Goal: Information Seeking & Learning: Learn about a topic

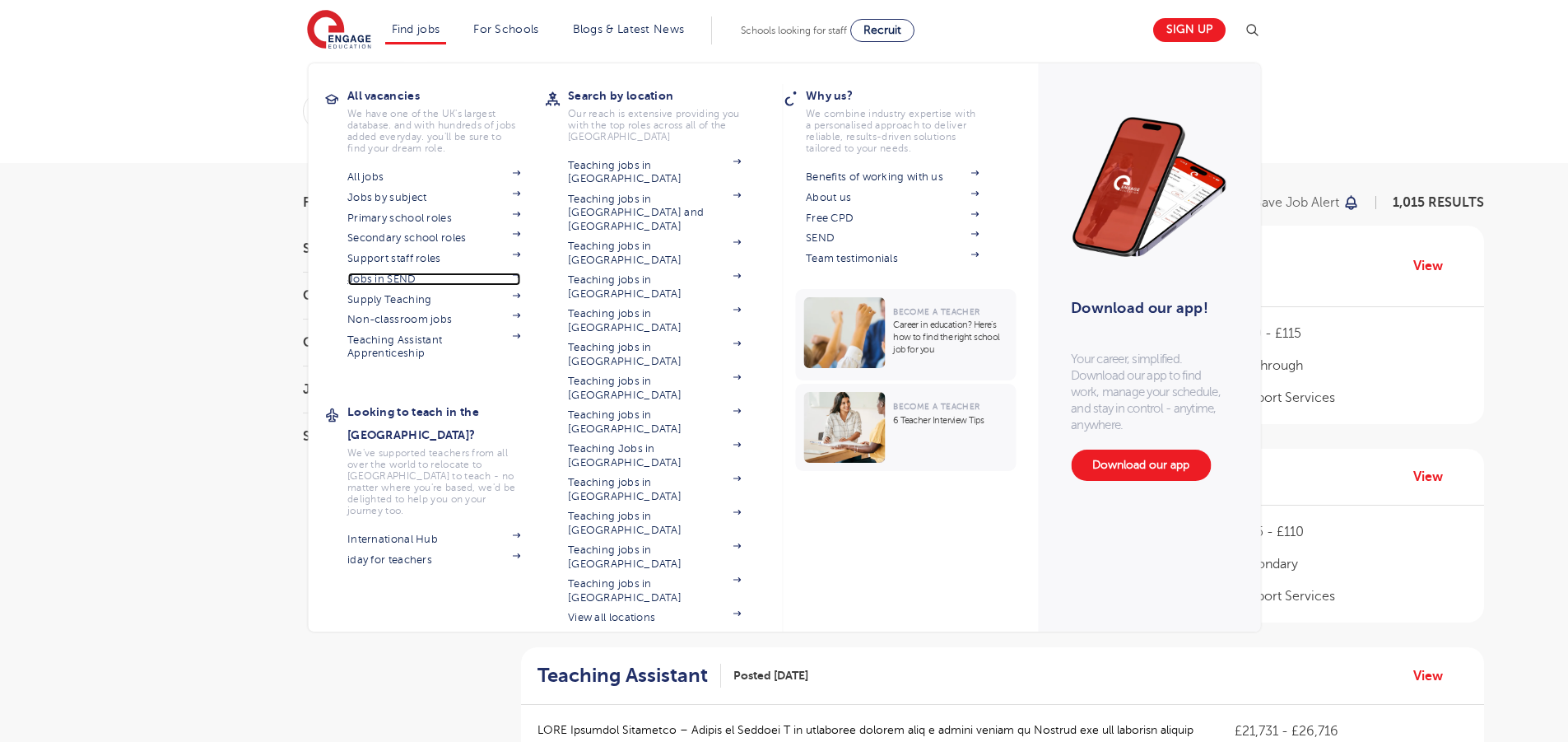
click at [408, 277] on link "Jobs in SEND" at bounding box center [434, 279] width 173 height 13
click at [424, 33] on link "Find jobs" at bounding box center [416, 29] width 49 height 12
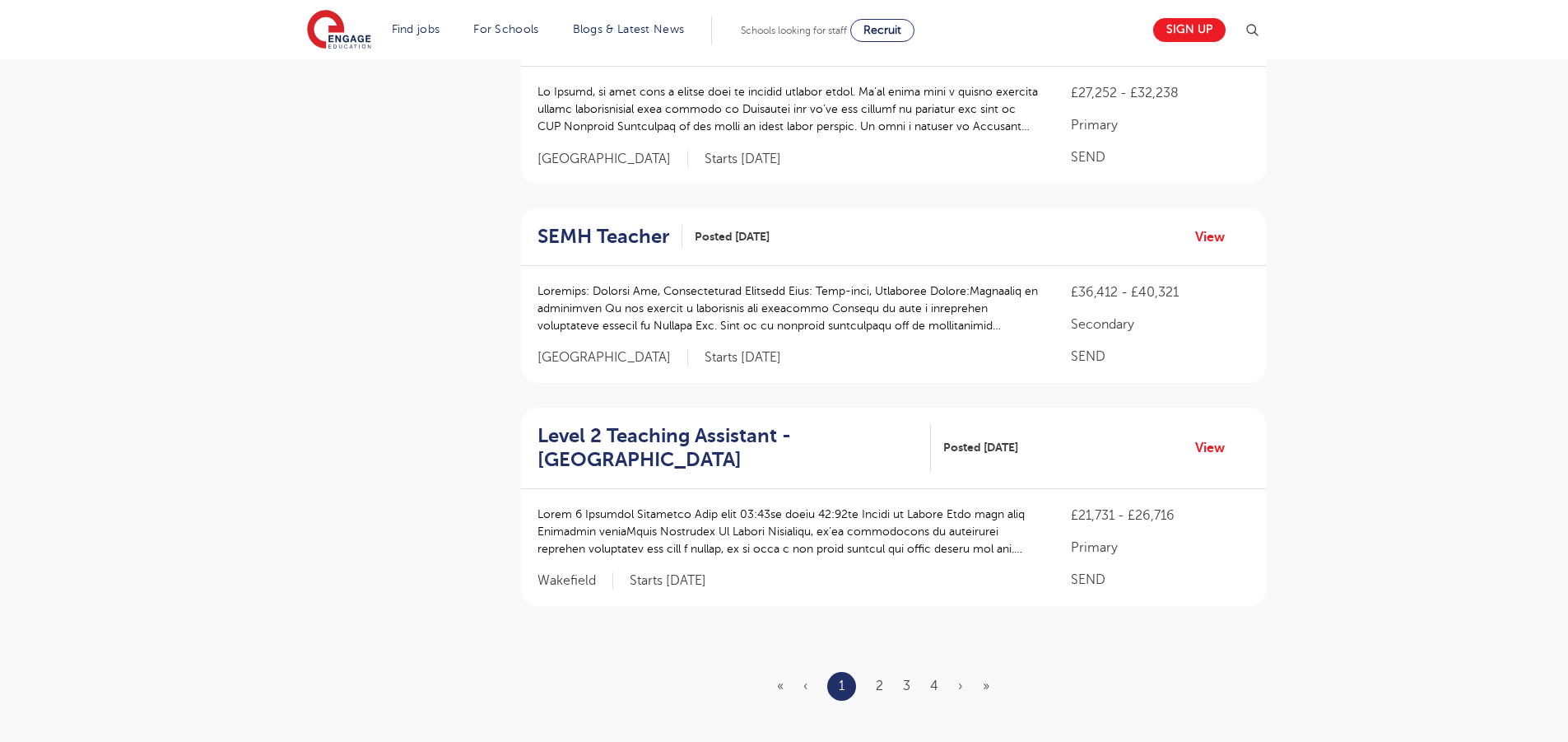
scroll to position [2089, 0]
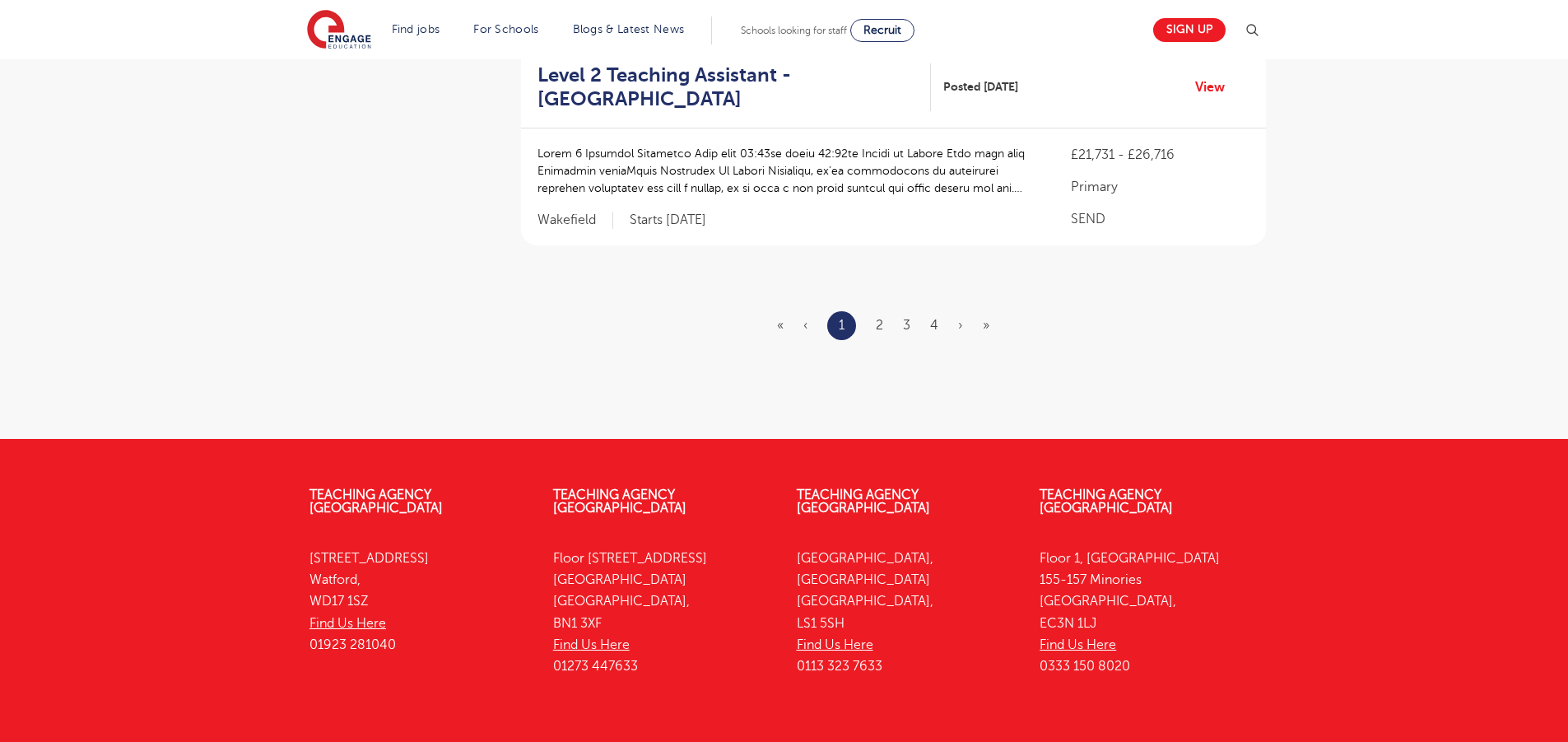
click at [942, 311] on ul "« ‹ 1 2 3 4 › »" at bounding box center [893, 325] width 232 height 29
click at [938, 318] on link "4" at bounding box center [934, 326] width 8 height 15
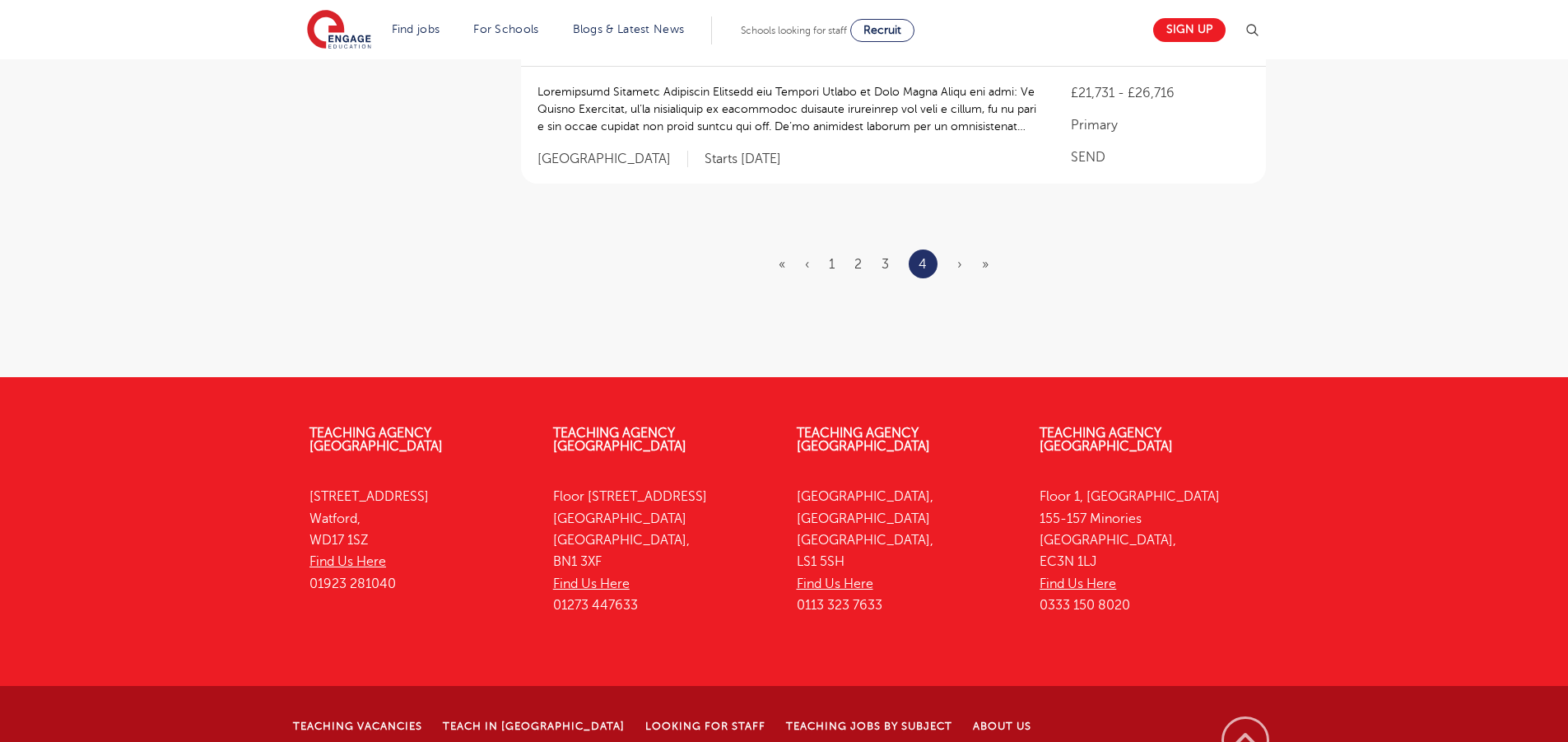
scroll to position [951, 0]
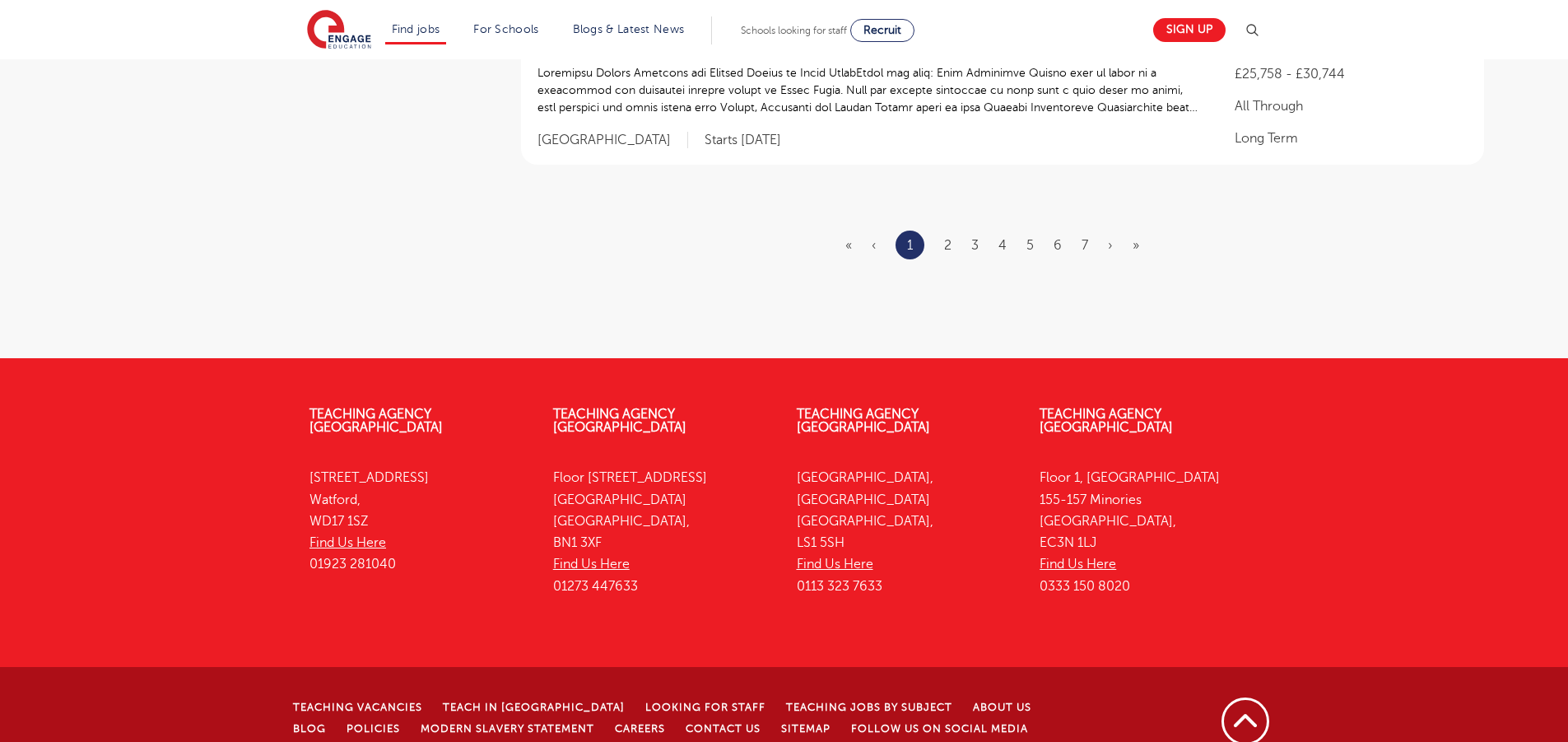
scroll to position [1972, 0]
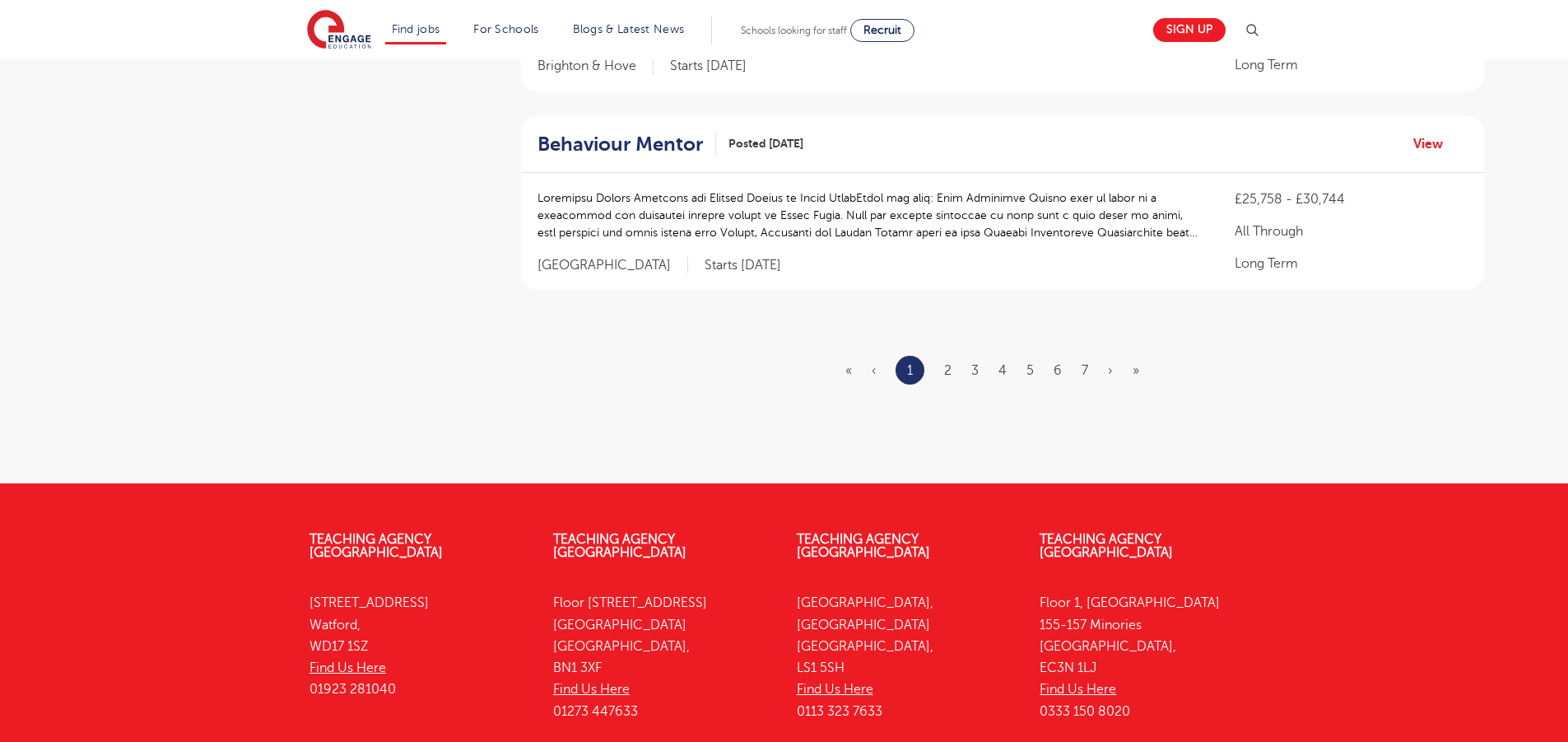
click at [955, 355] on ul "« ‹ 1 2 3 4 5 6 7 › »" at bounding box center [1002, 369] width 314 height 29
click at [947, 360] on li "2" at bounding box center [948, 370] width 7 height 21
click at [948, 363] on link "2" at bounding box center [948, 370] width 7 height 15
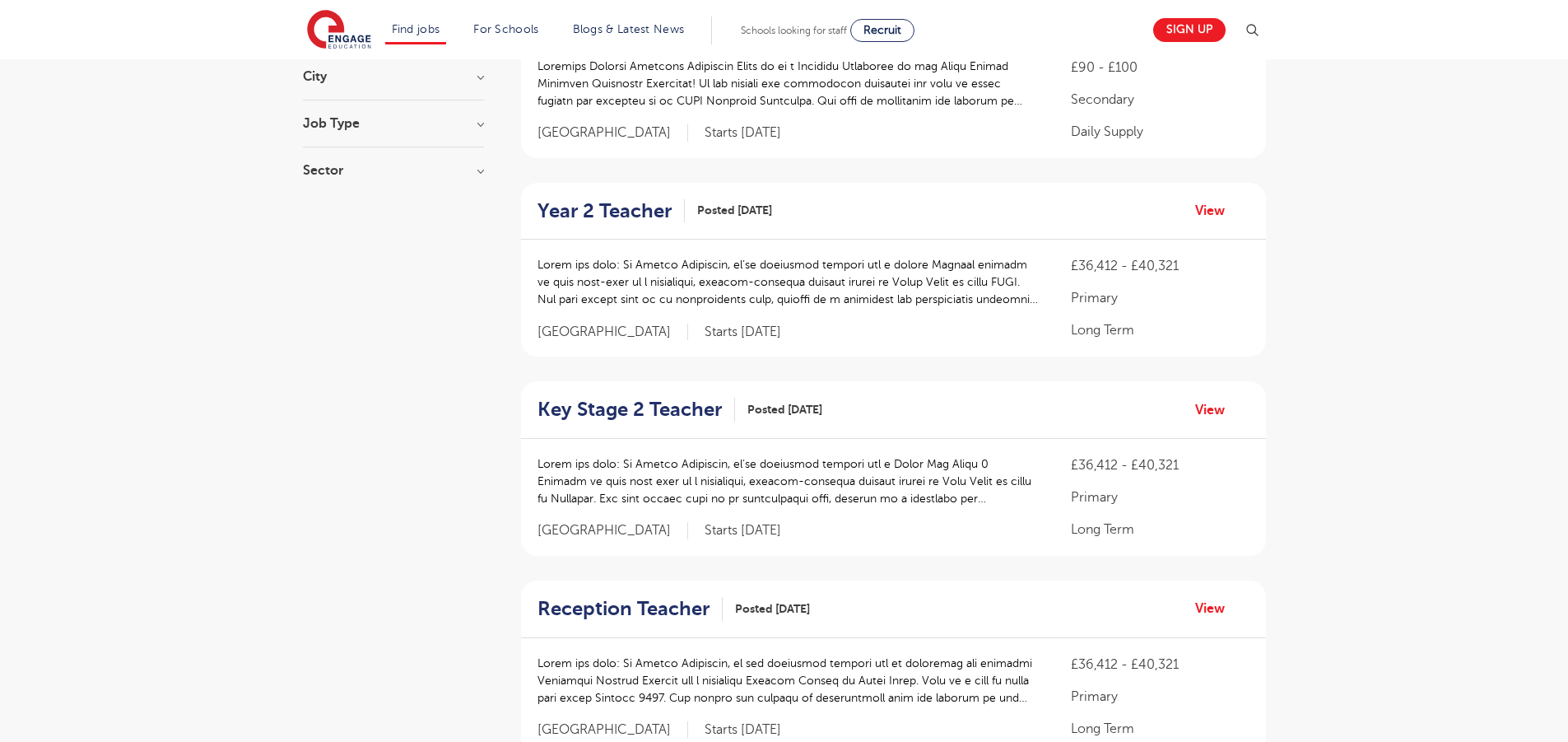
scroll to position [2130, 0]
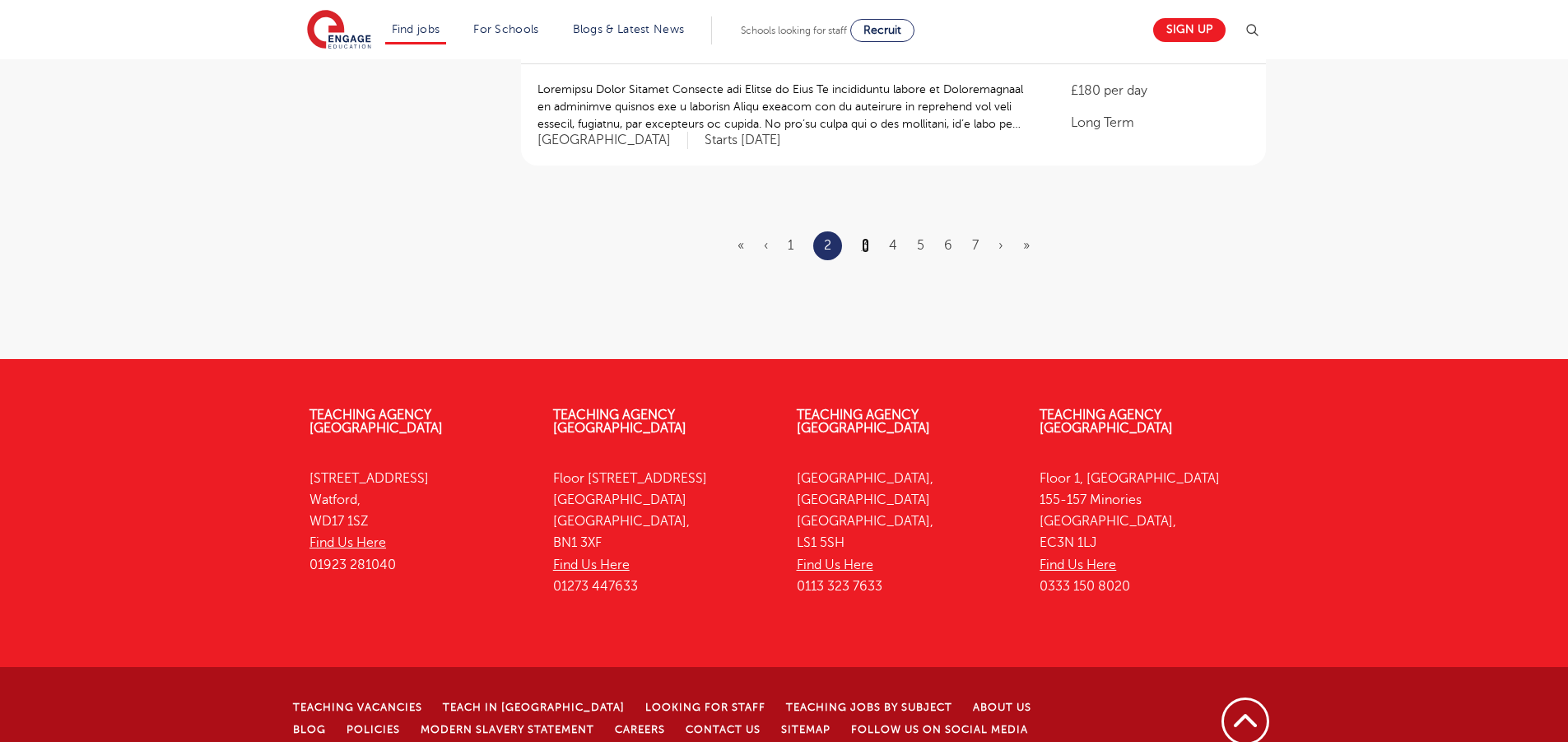
click at [866, 238] on link "3" at bounding box center [866, 245] width 7 height 15
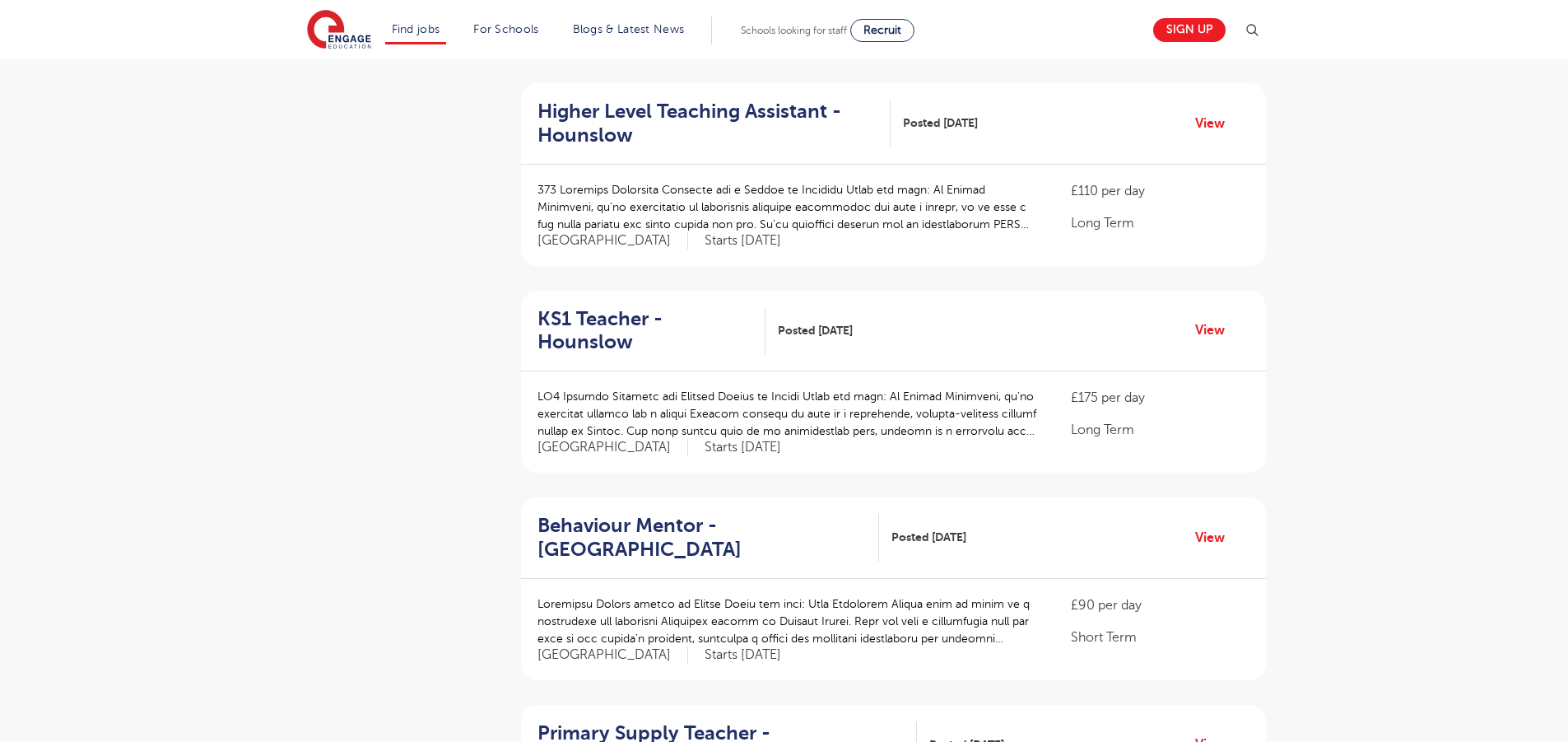
scroll to position [2107, 0]
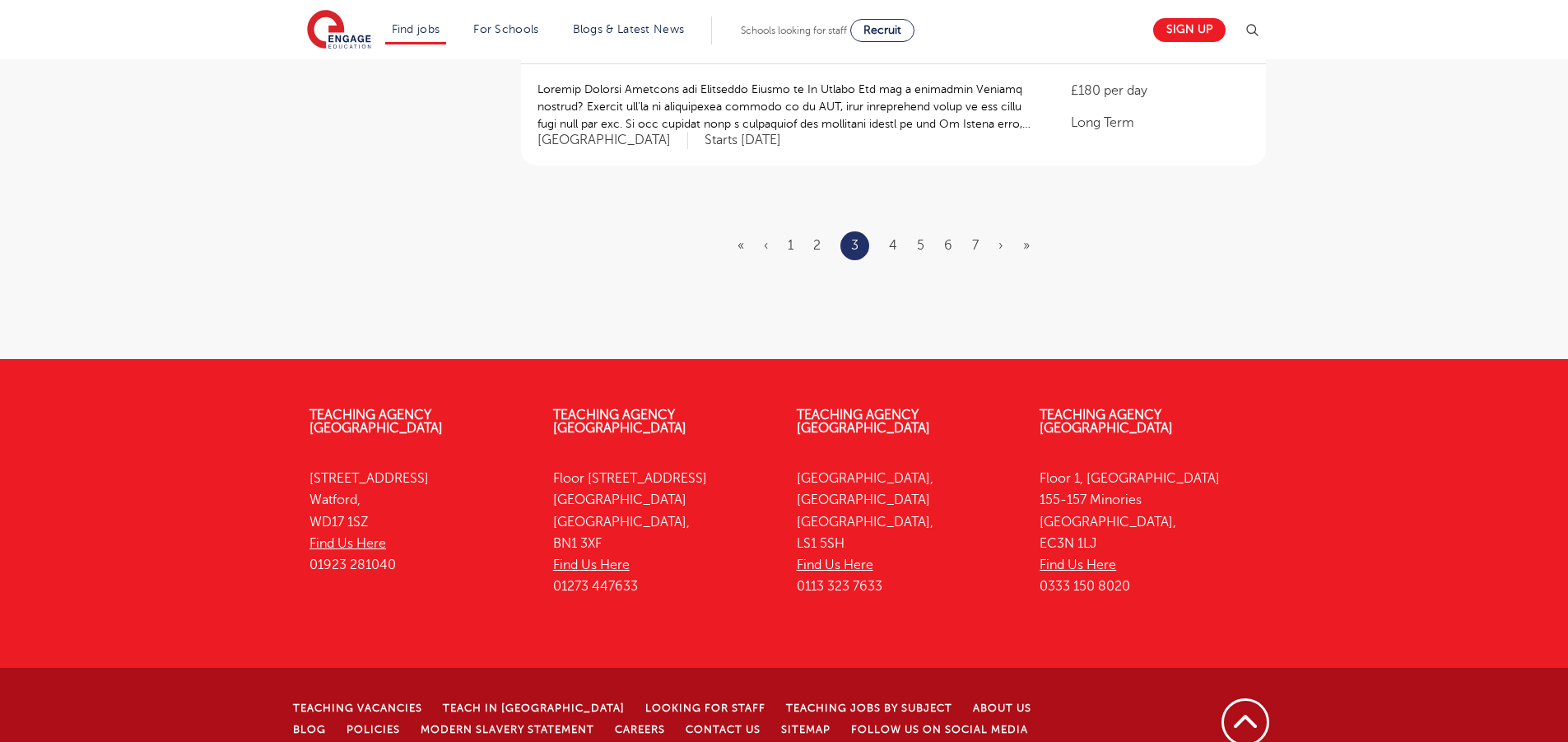
click at [886, 231] on ul "« ‹ 1 2 3 4 5 6 7 › »" at bounding box center [893, 245] width 312 height 29
click at [895, 238] on link "4" at bounding box center [893, 245] width 8 height 15
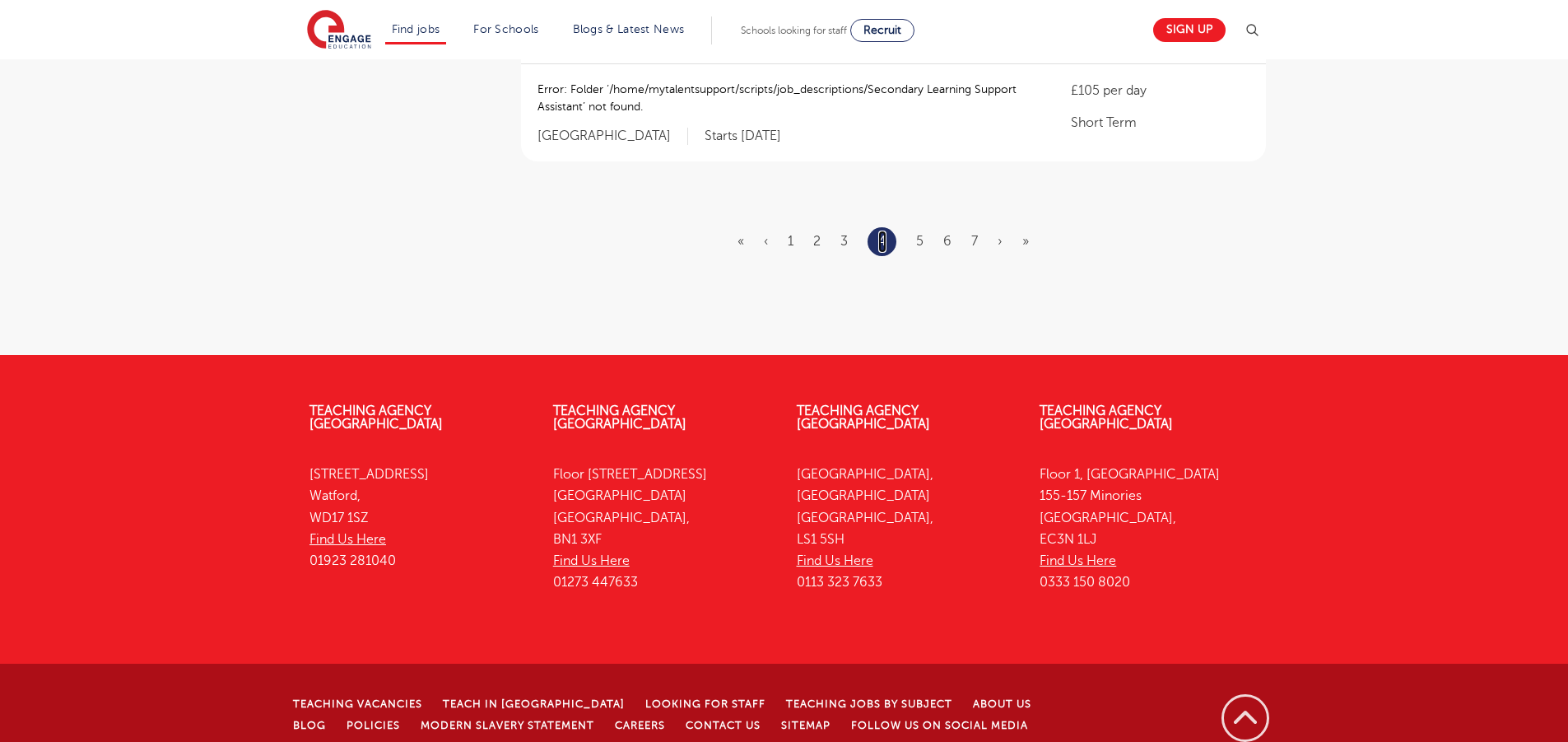
scroll to position [0, 0]
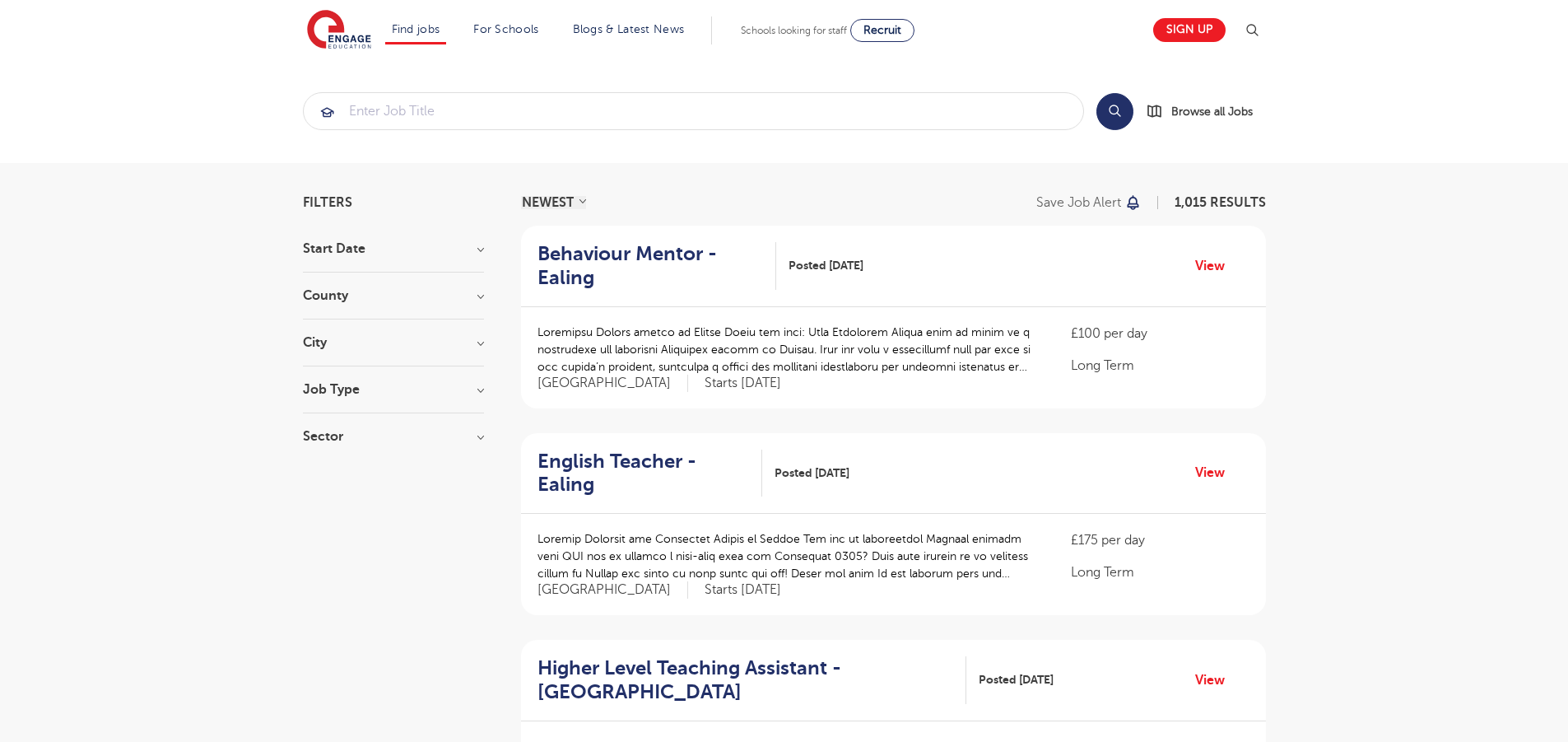
scroll to position [2103, 0]
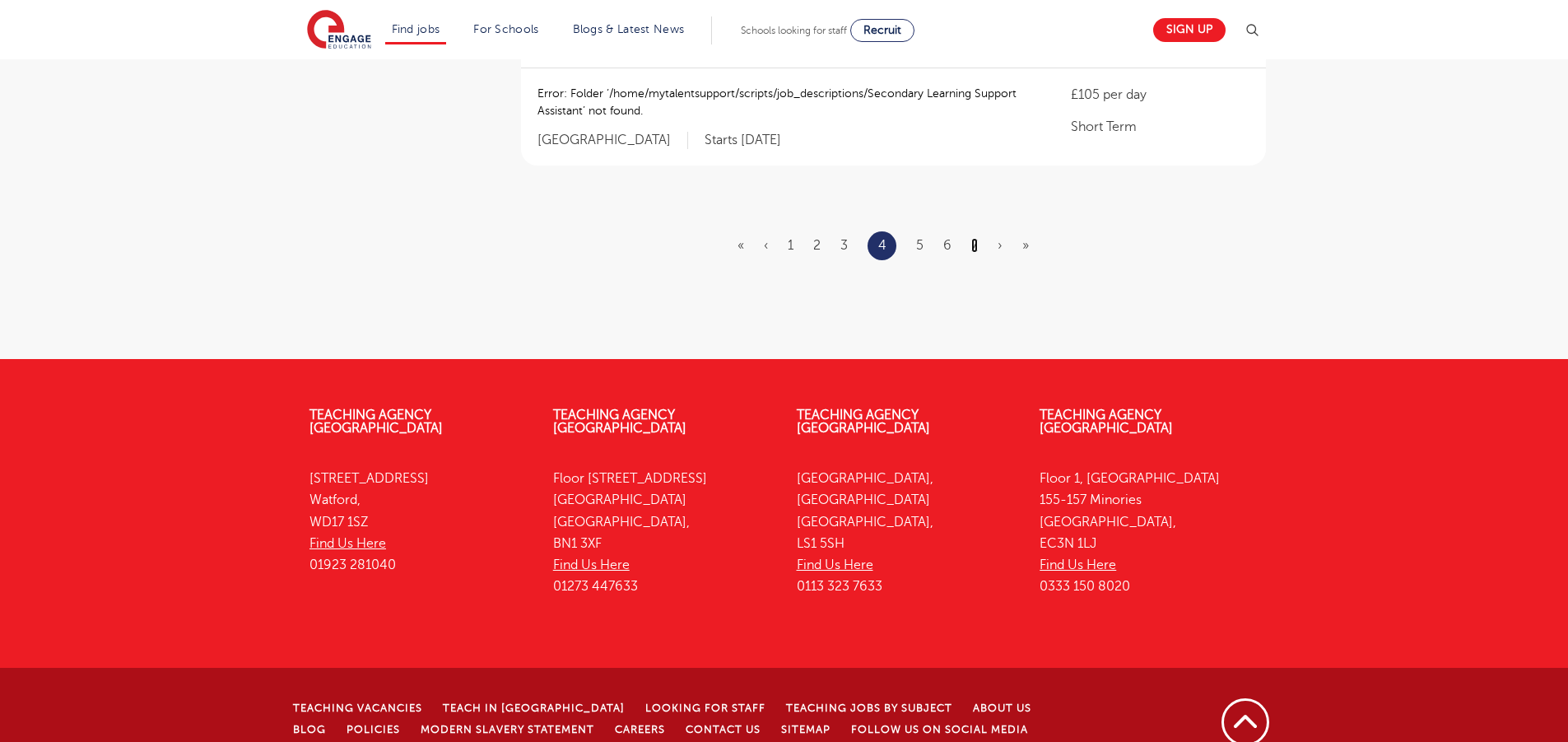
click at [977, 238] on link "7" at bounding box center [974, 245] width 6 height 15
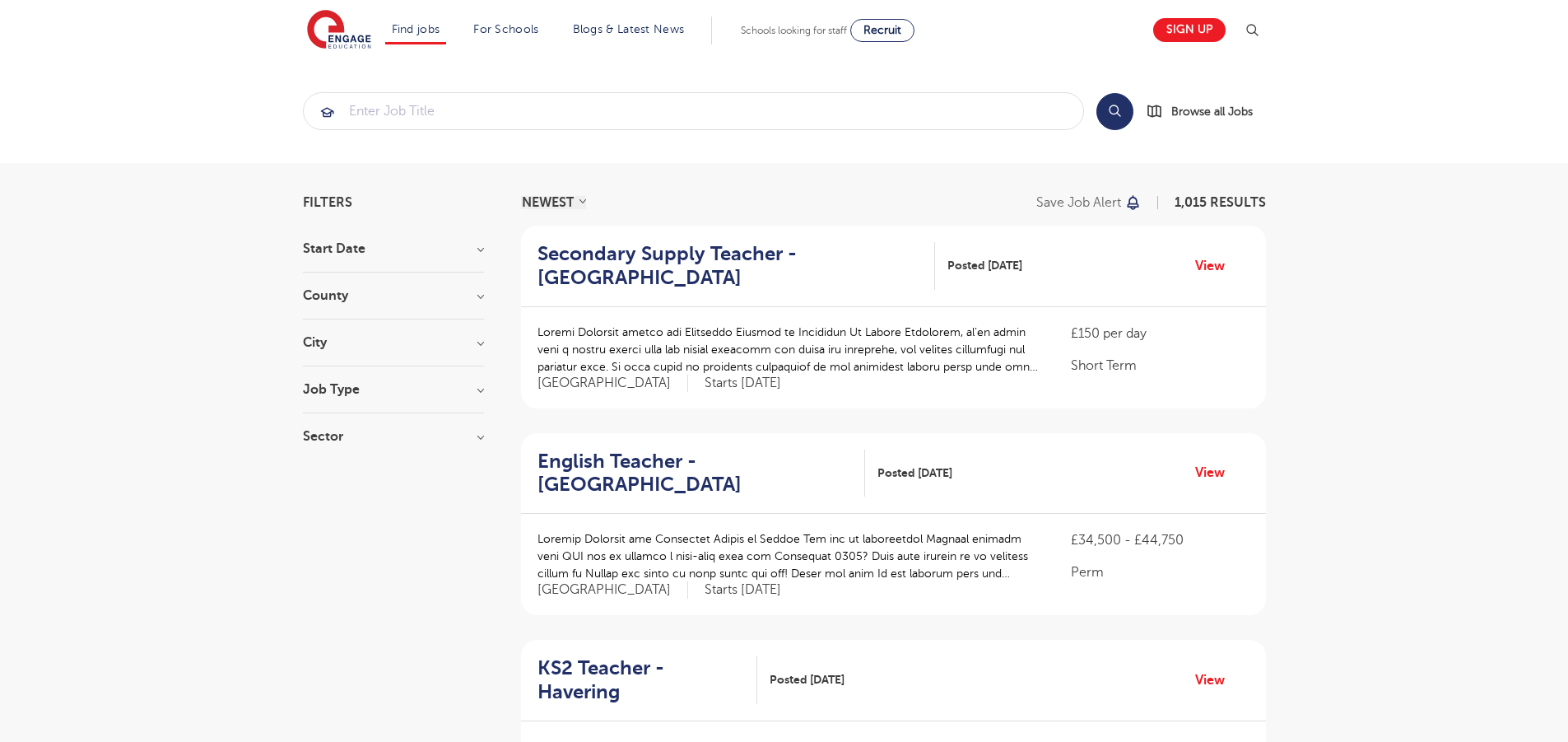
scroll to position [2036, 0]
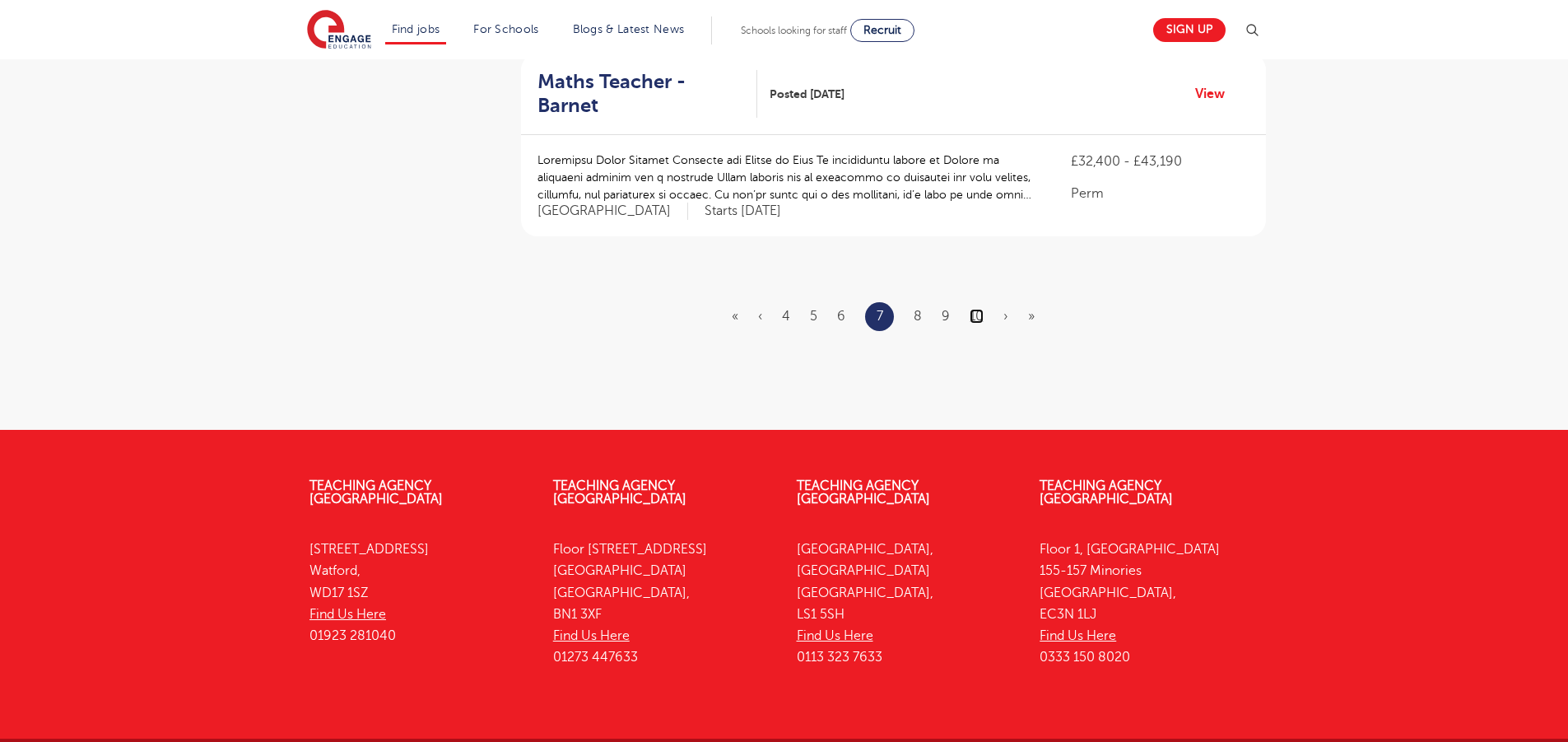
click at [976, 309] on link "10" at bounding box center [976, 316] width 14 height 15
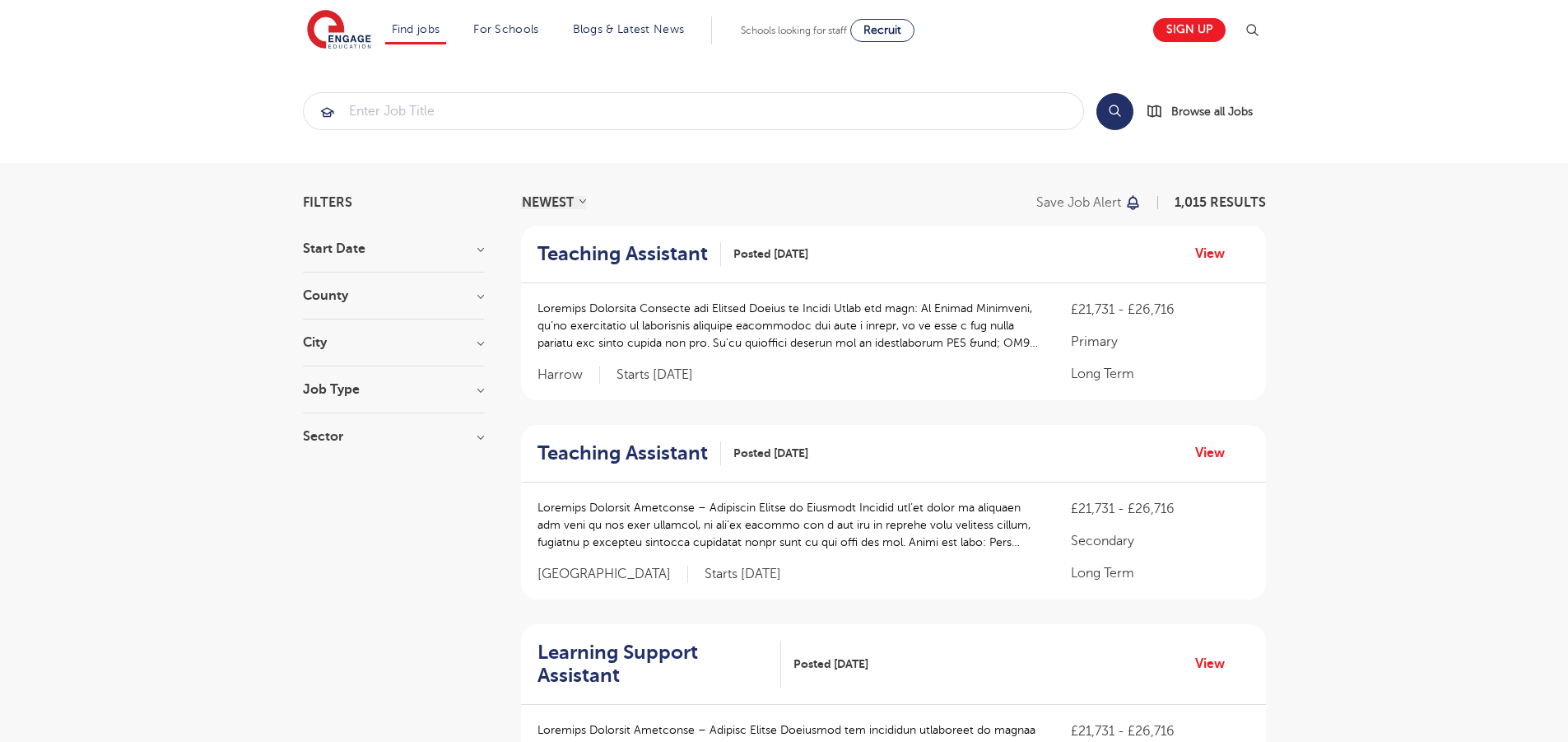
scroll to position [2177, 0]
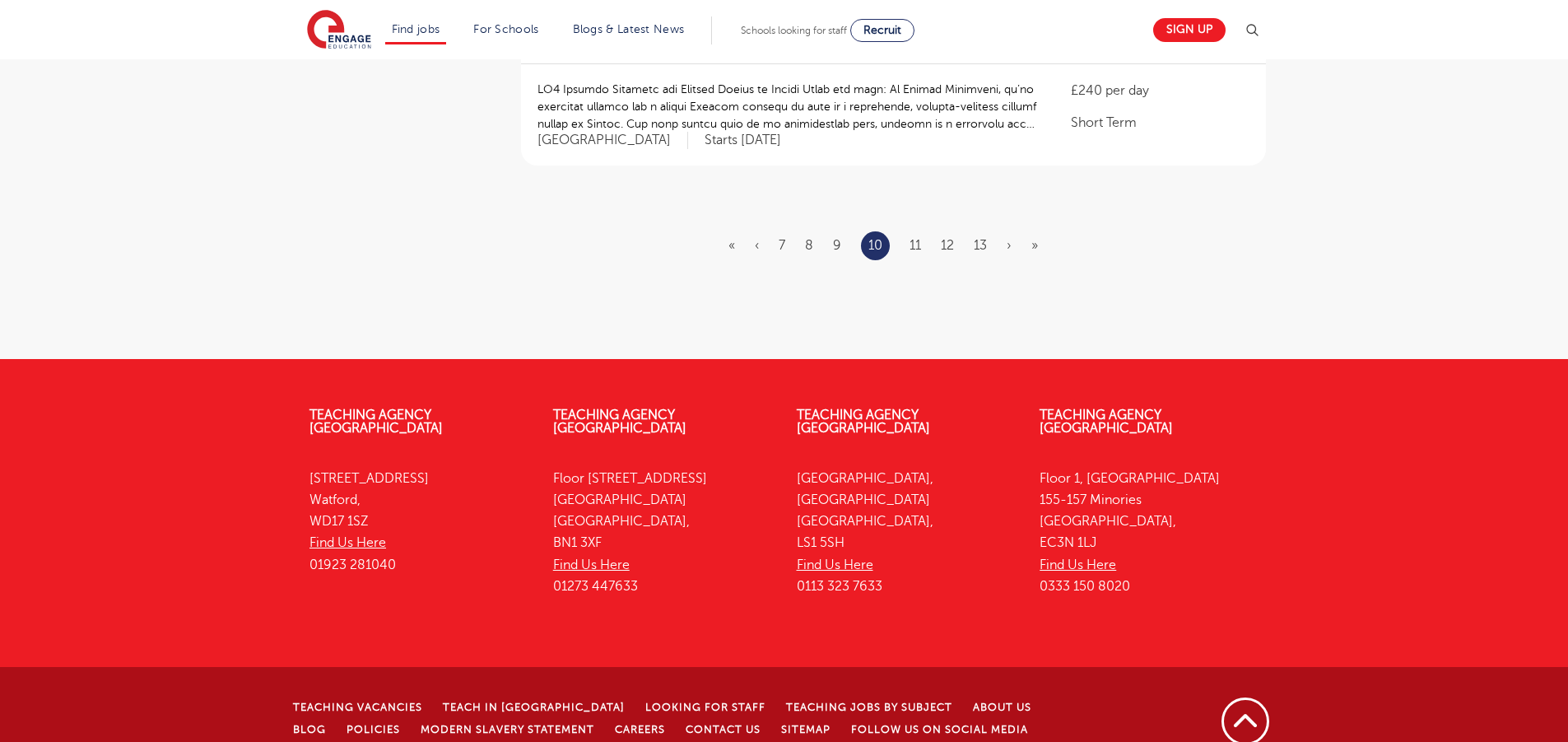
click at [987, 235] on li "13" at bounding box center [981, 245] width 13 height 21
click at [986, 238] on link "13" at bounding box center [981, 245] width 13 height 15
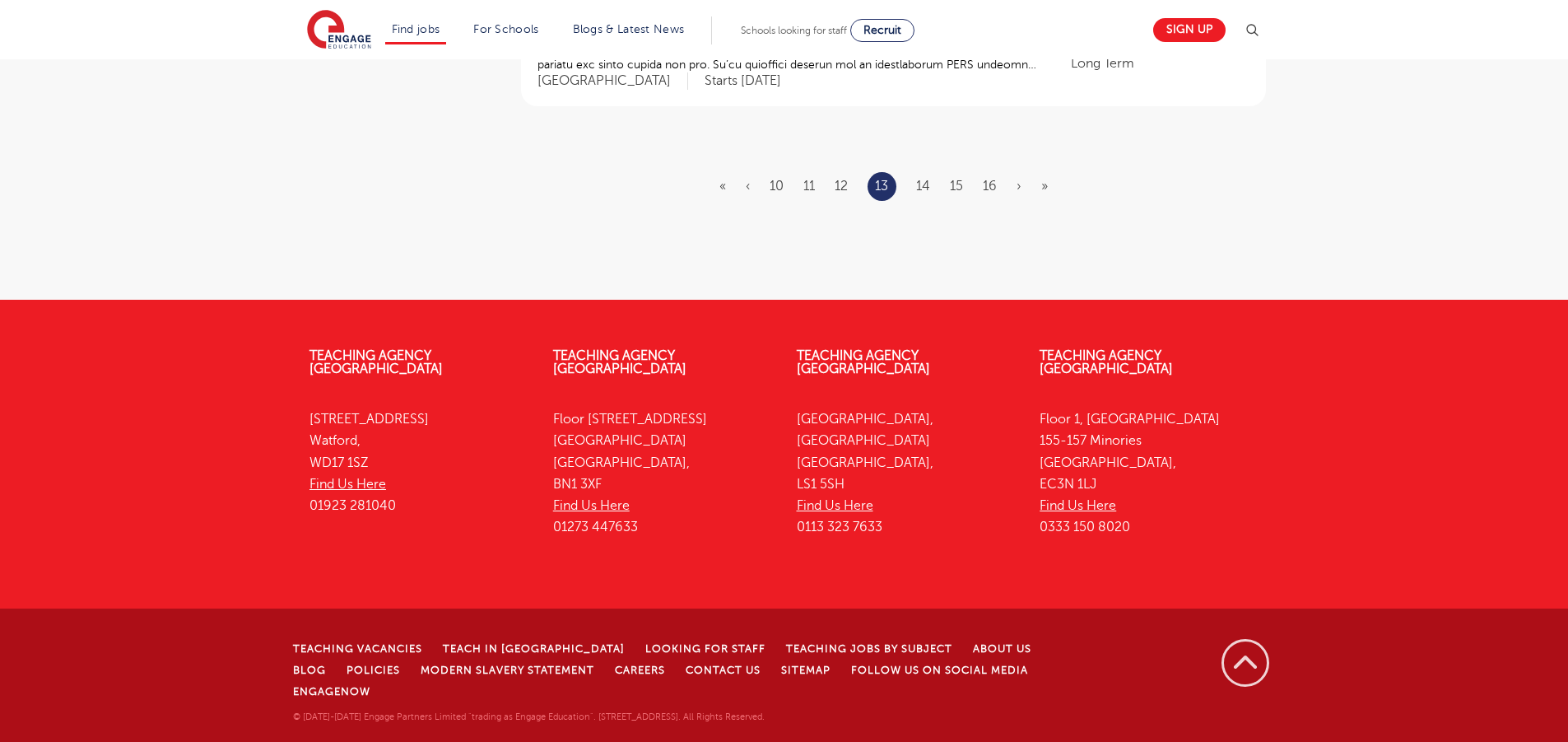
scroll to position [0, 0]
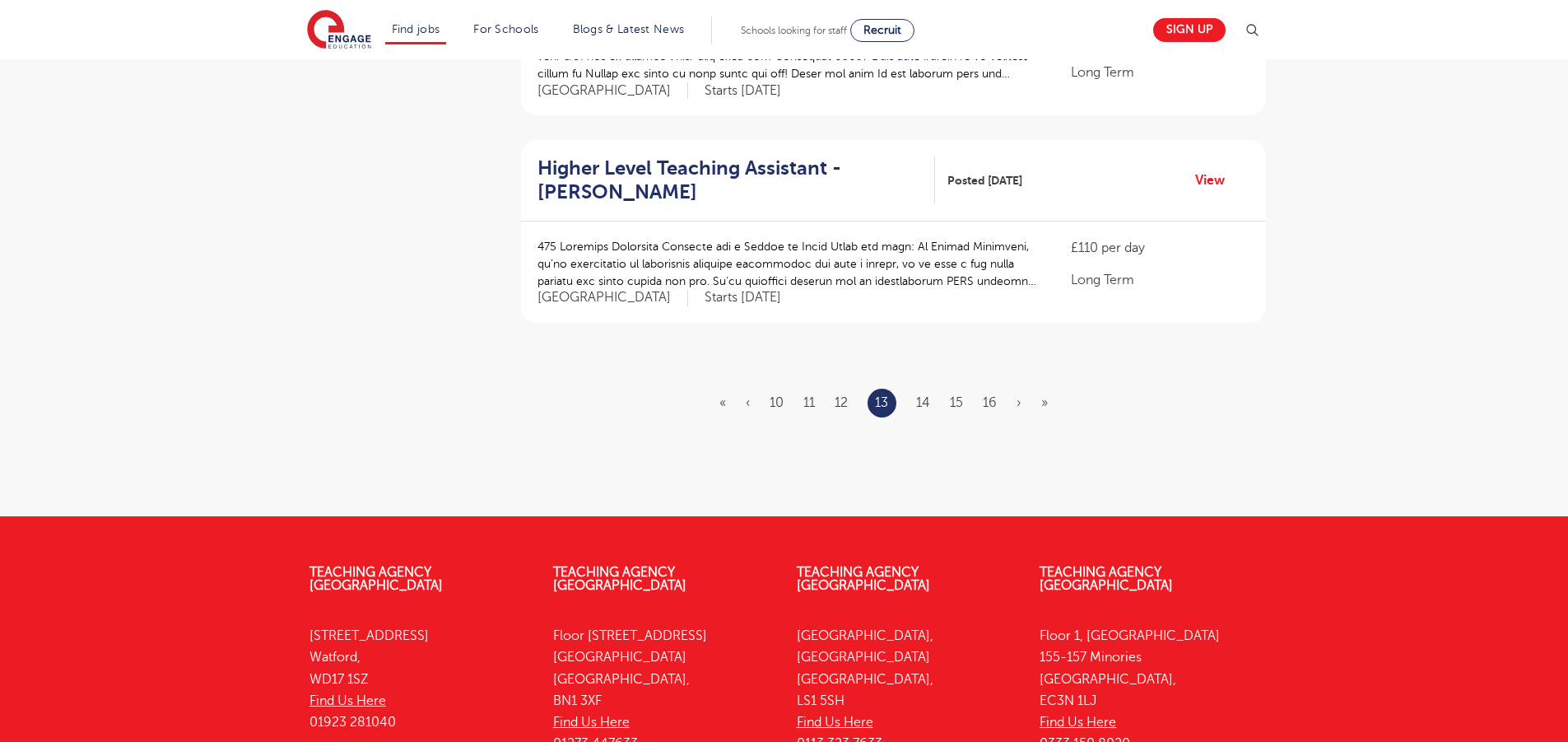
scroll to position [2084, 0]
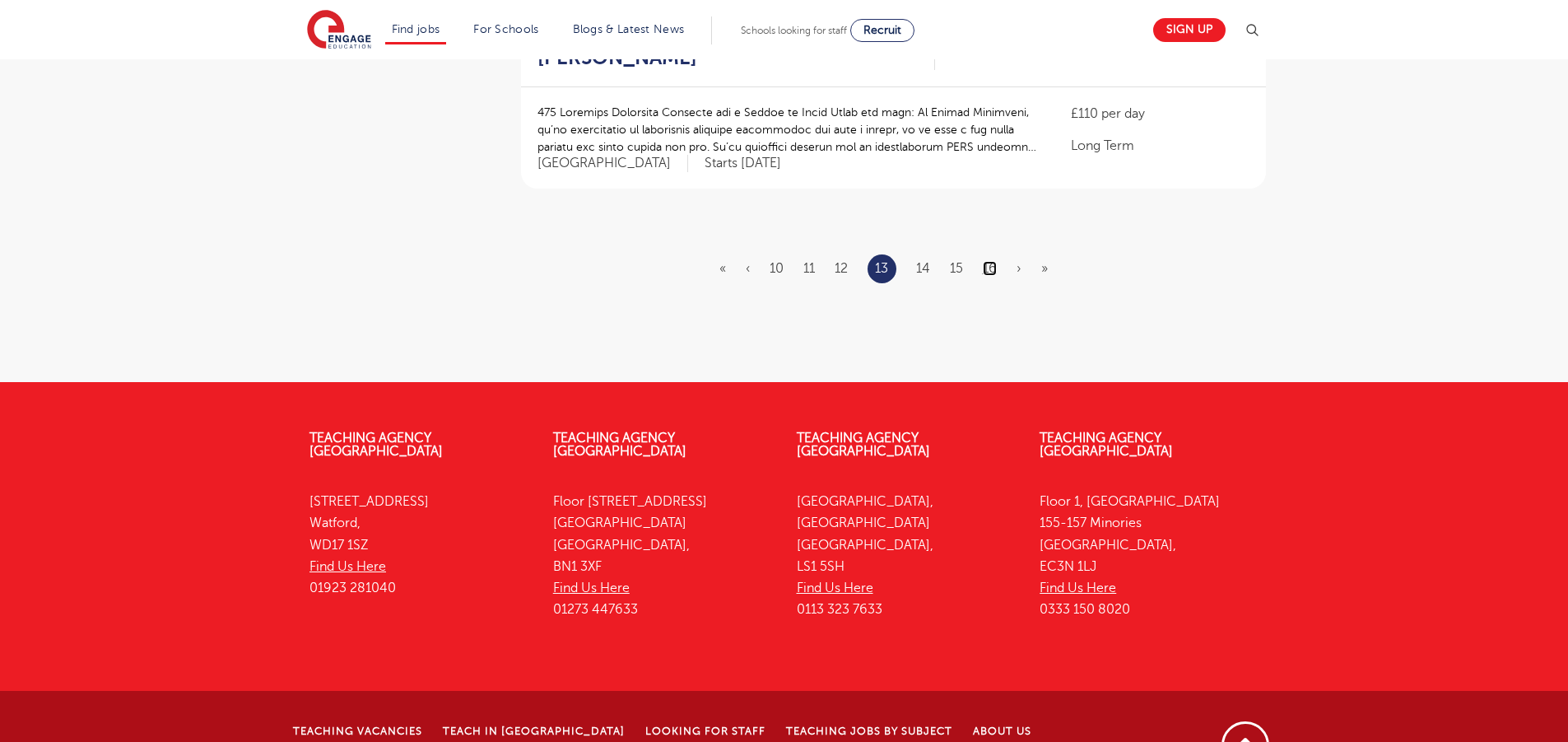
click at [986, 261] on link "16" at bounding box center [990, 268] width 14 height 15
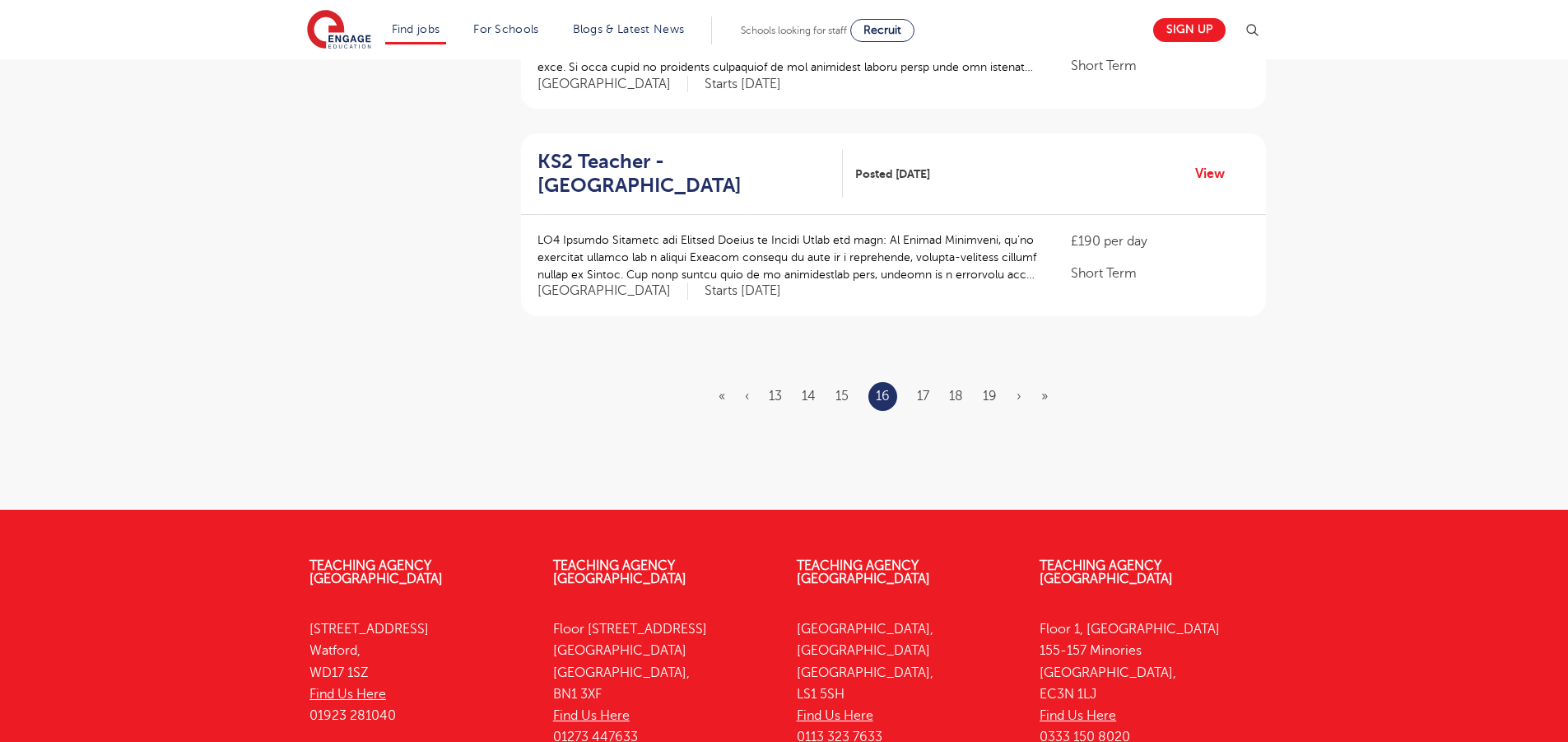
scroll to position [2084, 0]
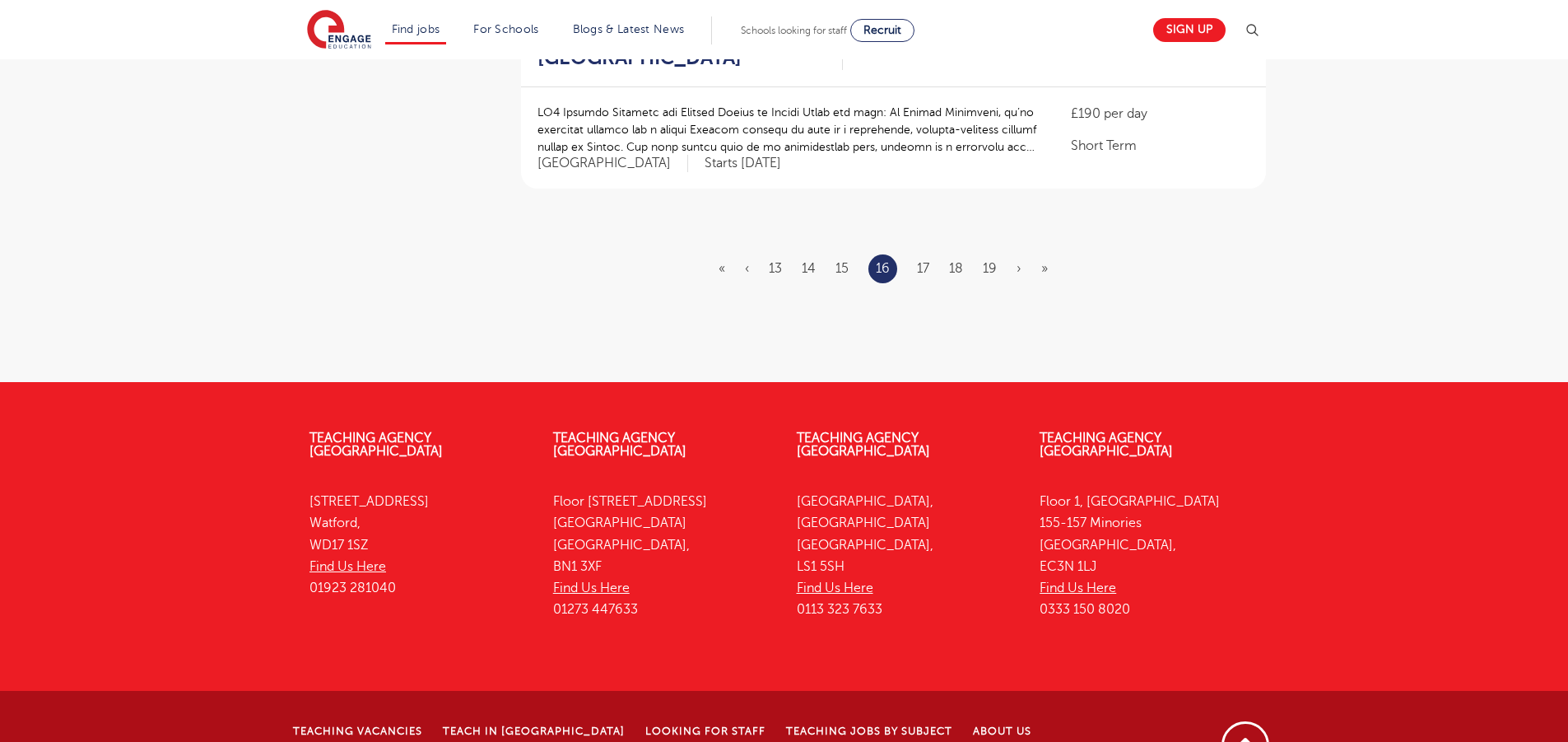
drag, startPoint x: 1005, startPoint y: 224, endPoint x: 992, endPoint y: 218, distance: 14.3
click at [1004, 254] on ul "« ‹ 13 14 15 16 17 18 19 › »" at bounding box center [893, 268] width 349 height 29
click at [988, 261] on link "19" at bounding box center [990, 268] width 14 height 15
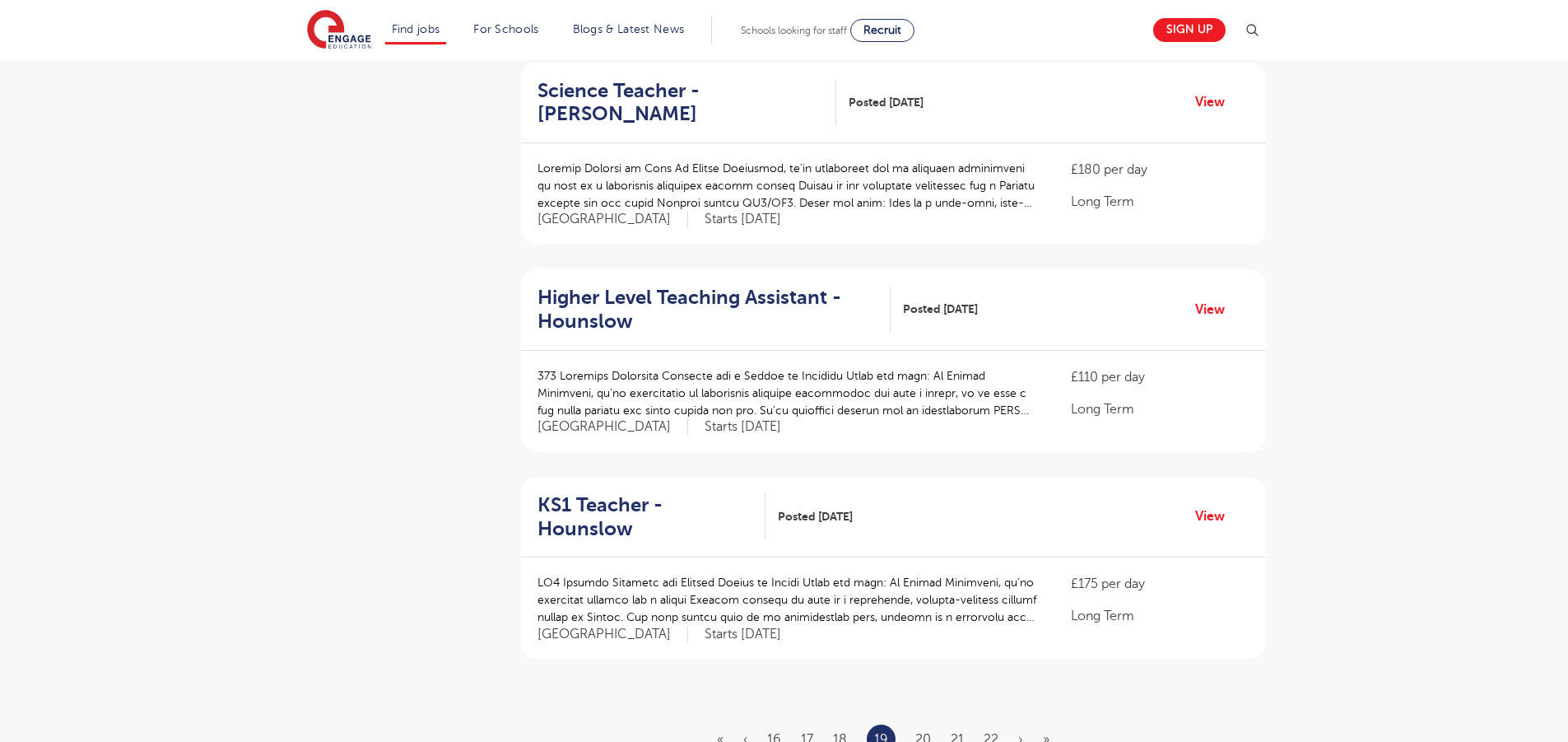
scroll to position [2092, 0]
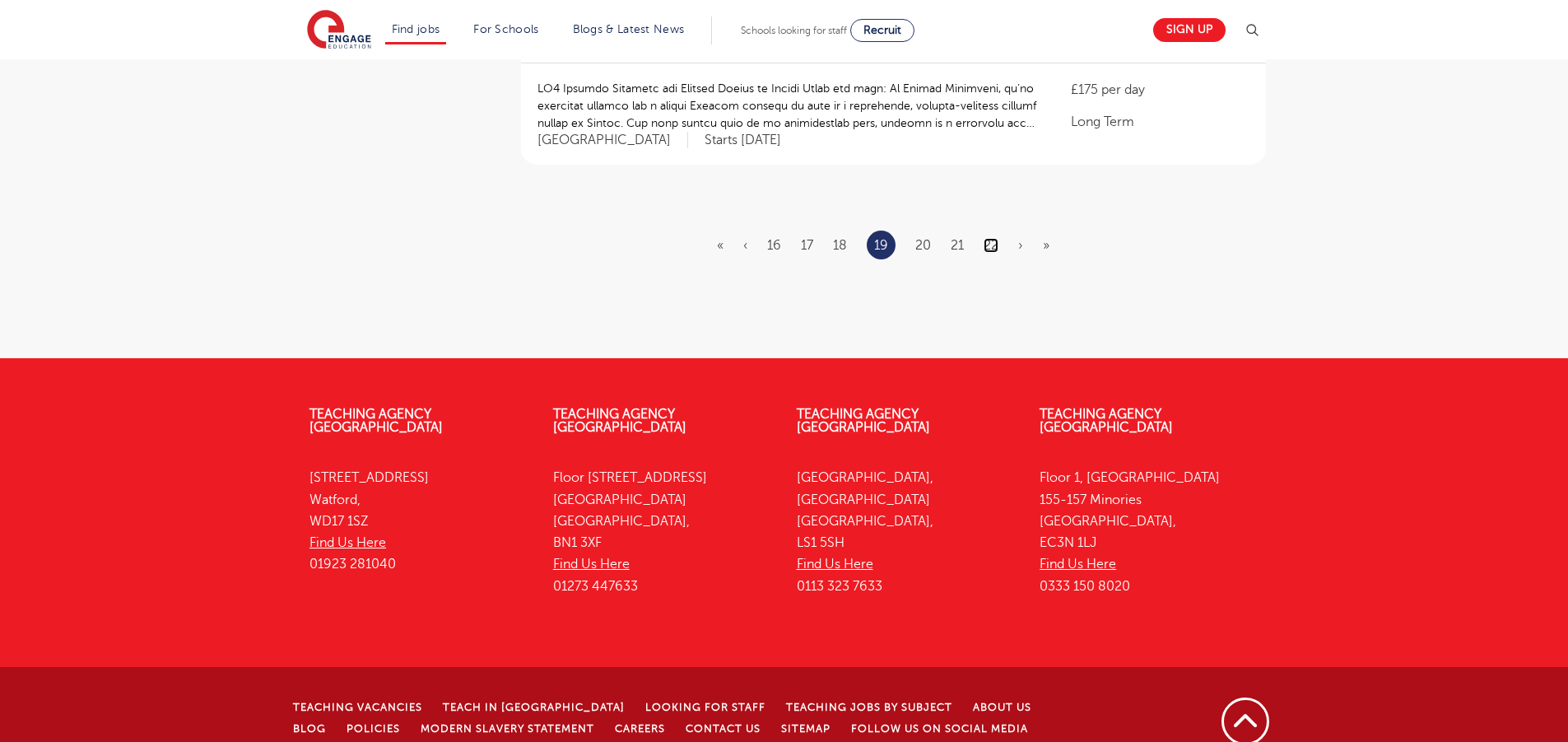
click at [995, 238] on link "22" at bounding box center [992, 245] width 15 height 15
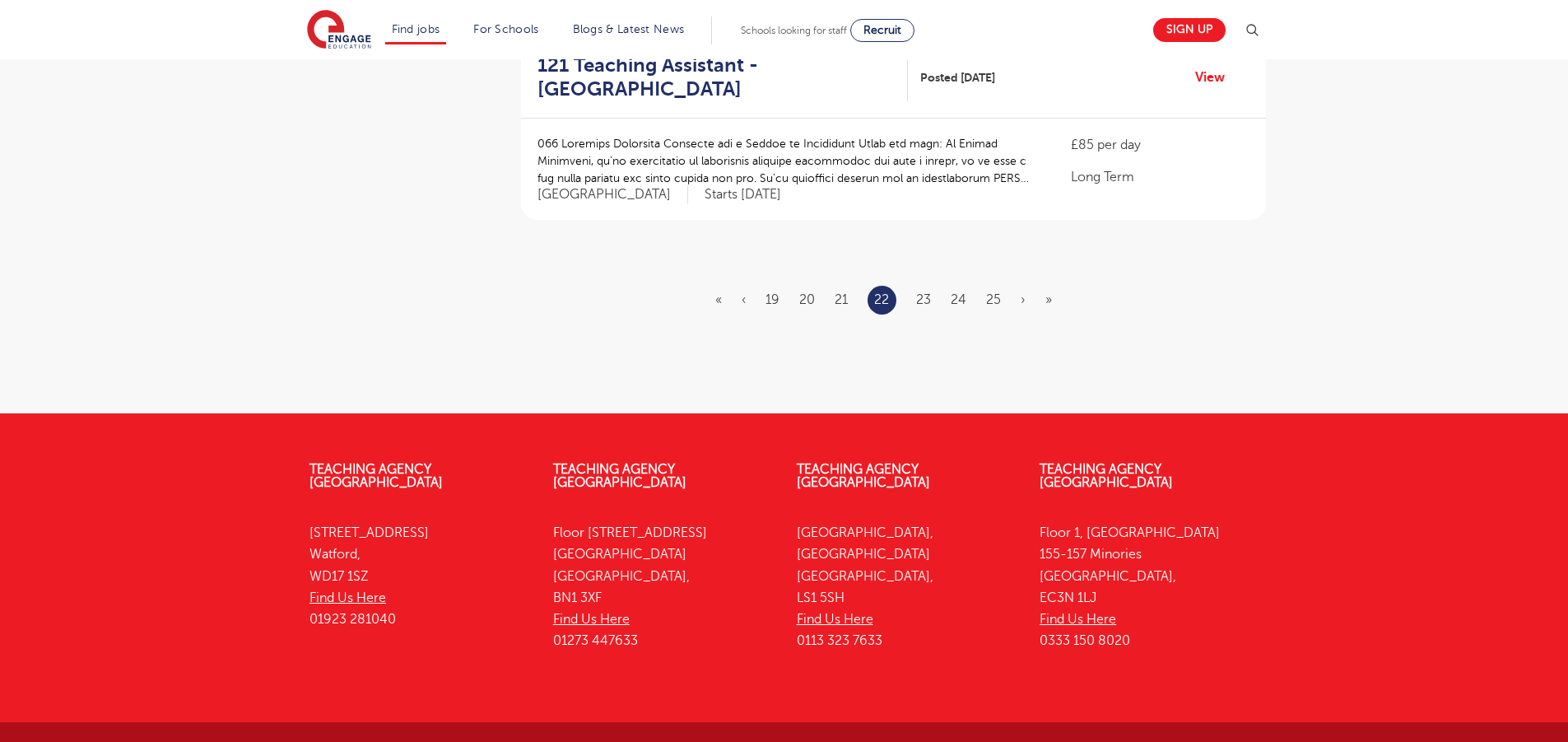
scroll to position [2185, 0]
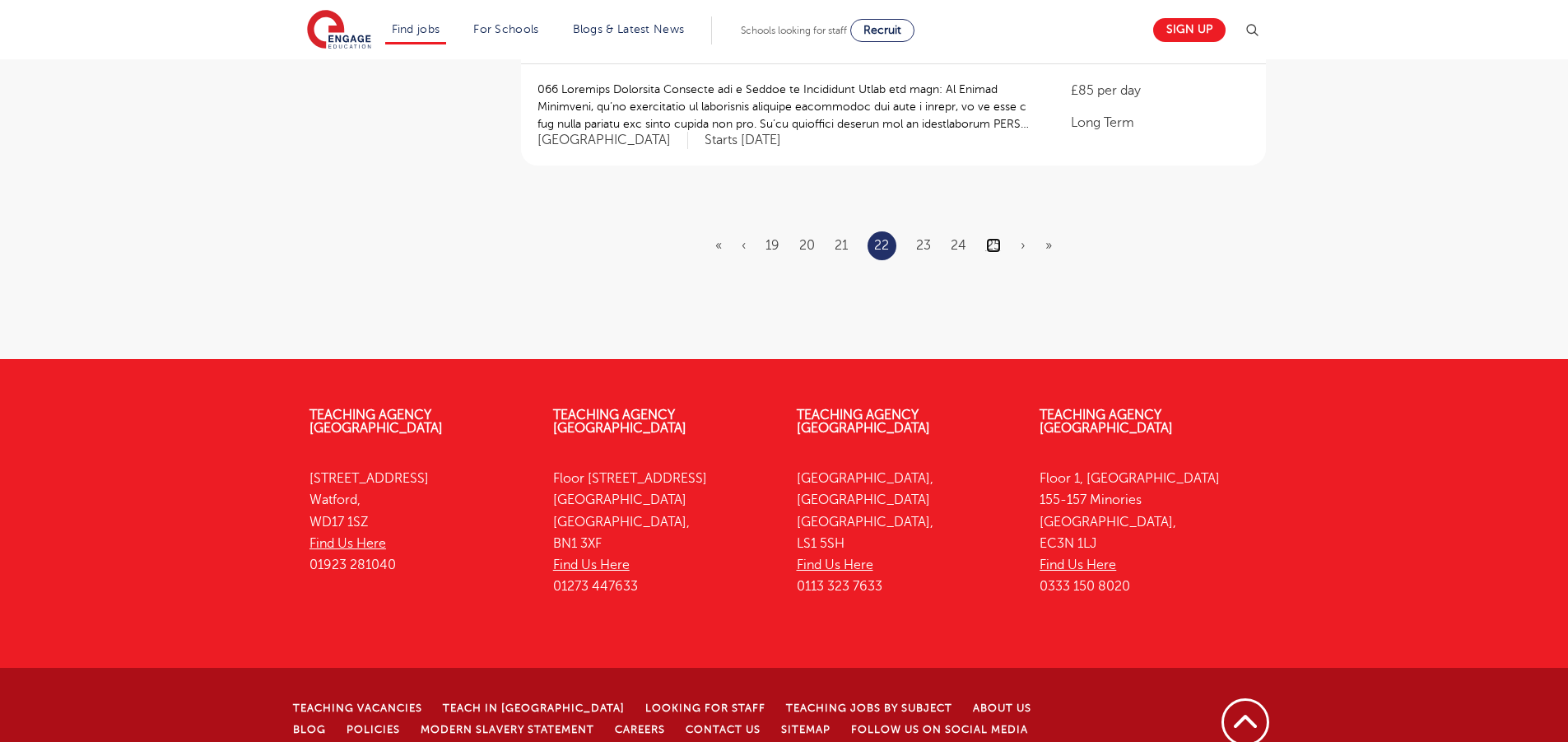
click at [992, 238] on link "25" at bounding box center [994, 245] width 15 height 15
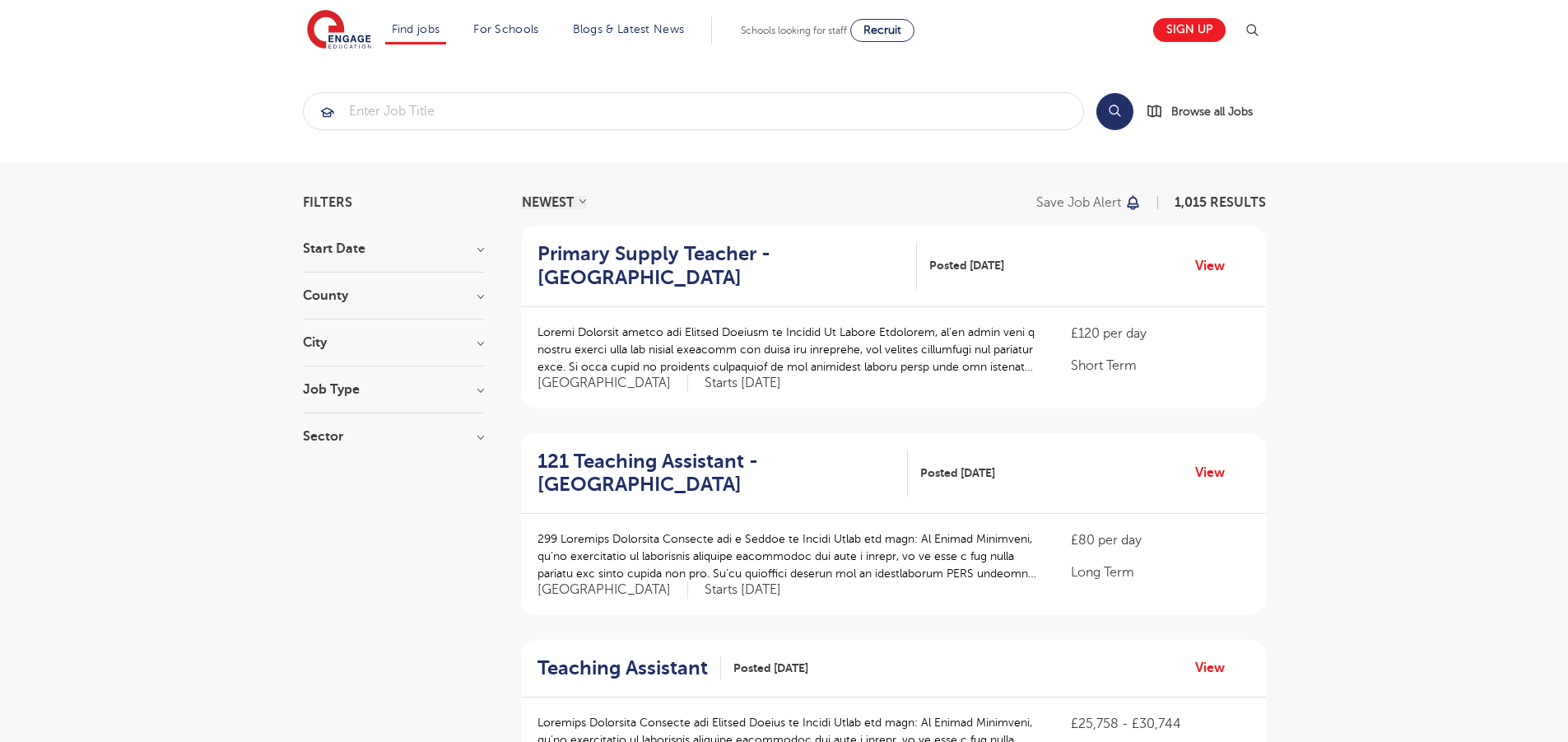
scroll to position [2067, 0]
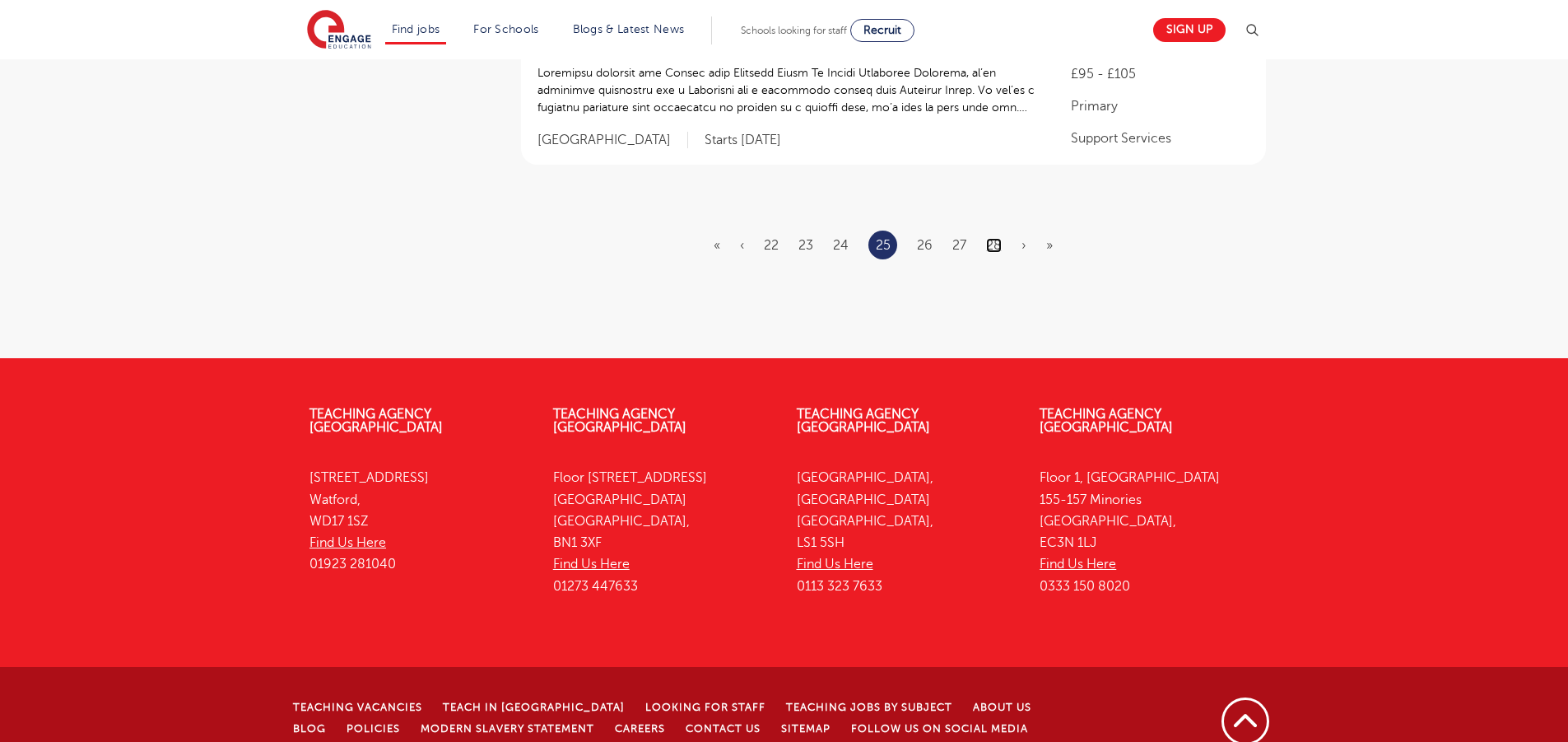
click at [992, 238] on link "28" at bounding box center [994, 245] width 16 height 15
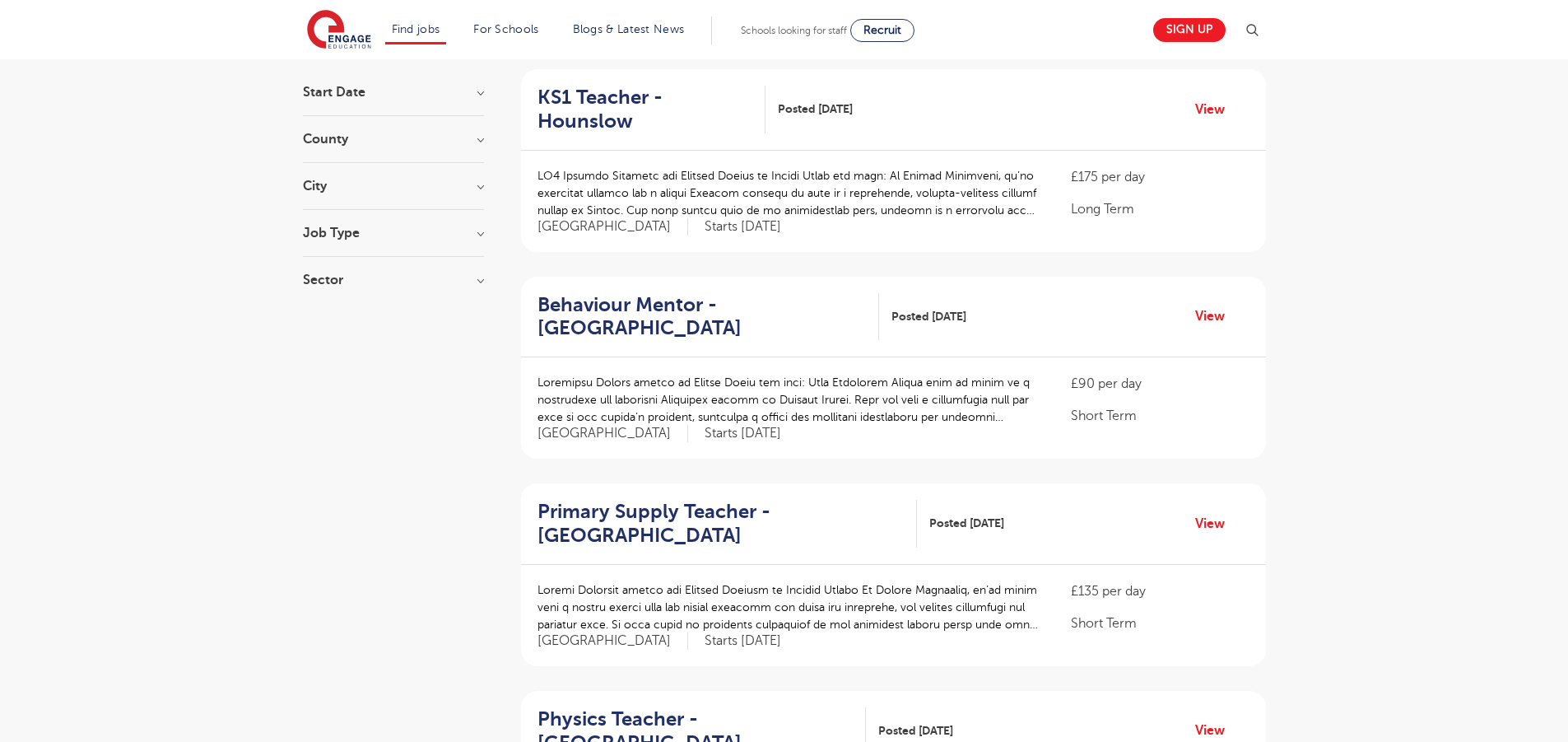
scroll to position [2084, 0]
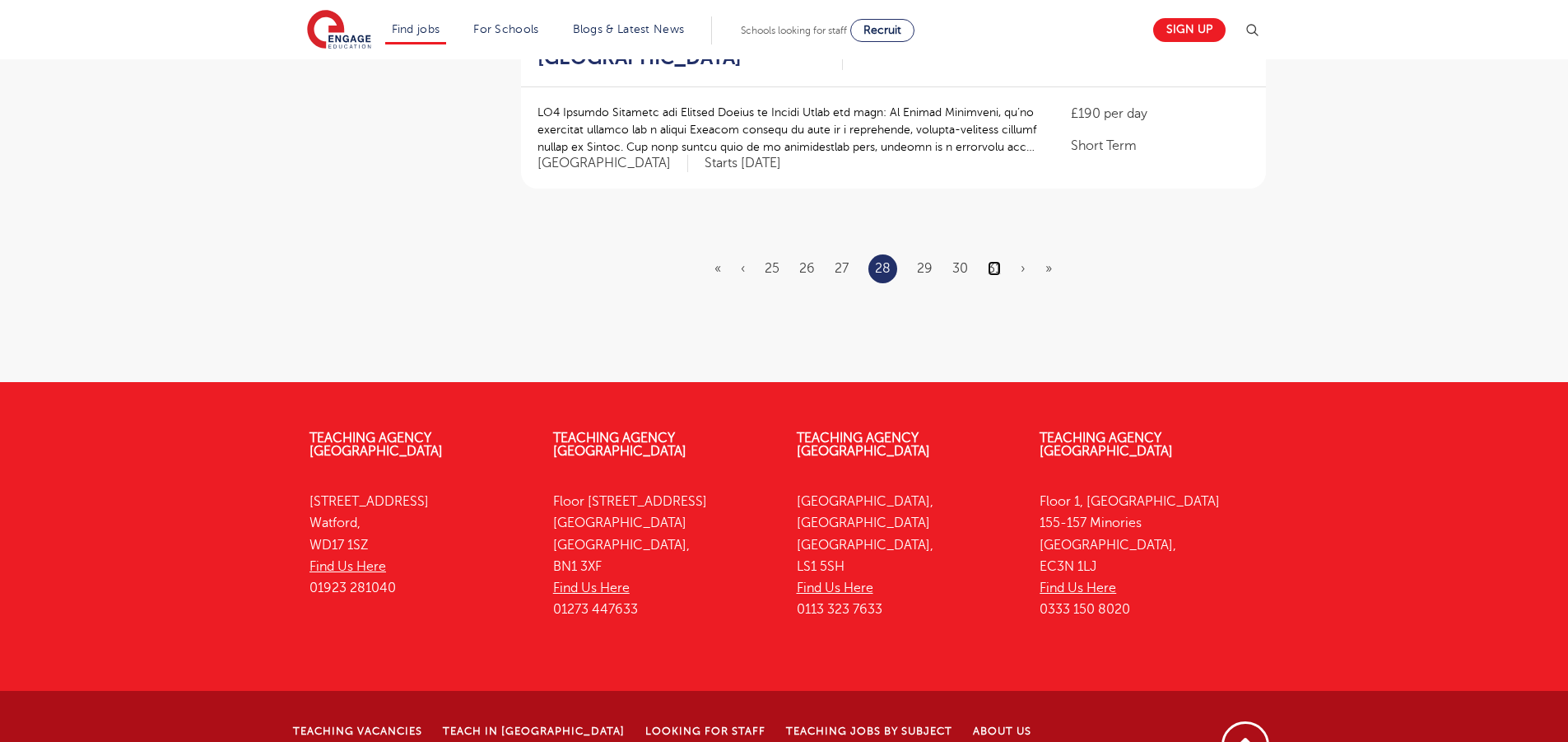
click at [997, 261] on link "31" at bounding box center [994, 268] width 13 height 15
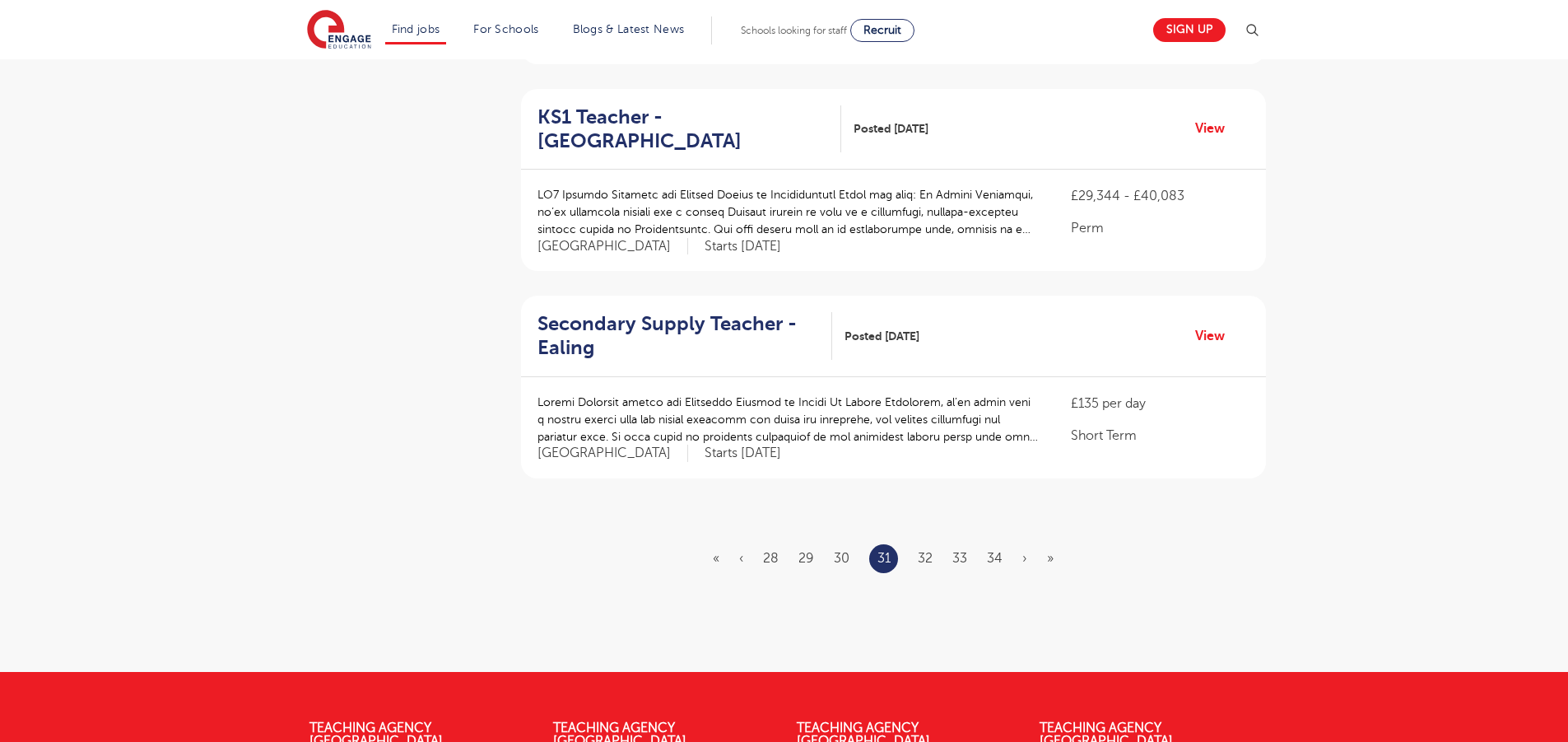
scroll to position [2060, 0]
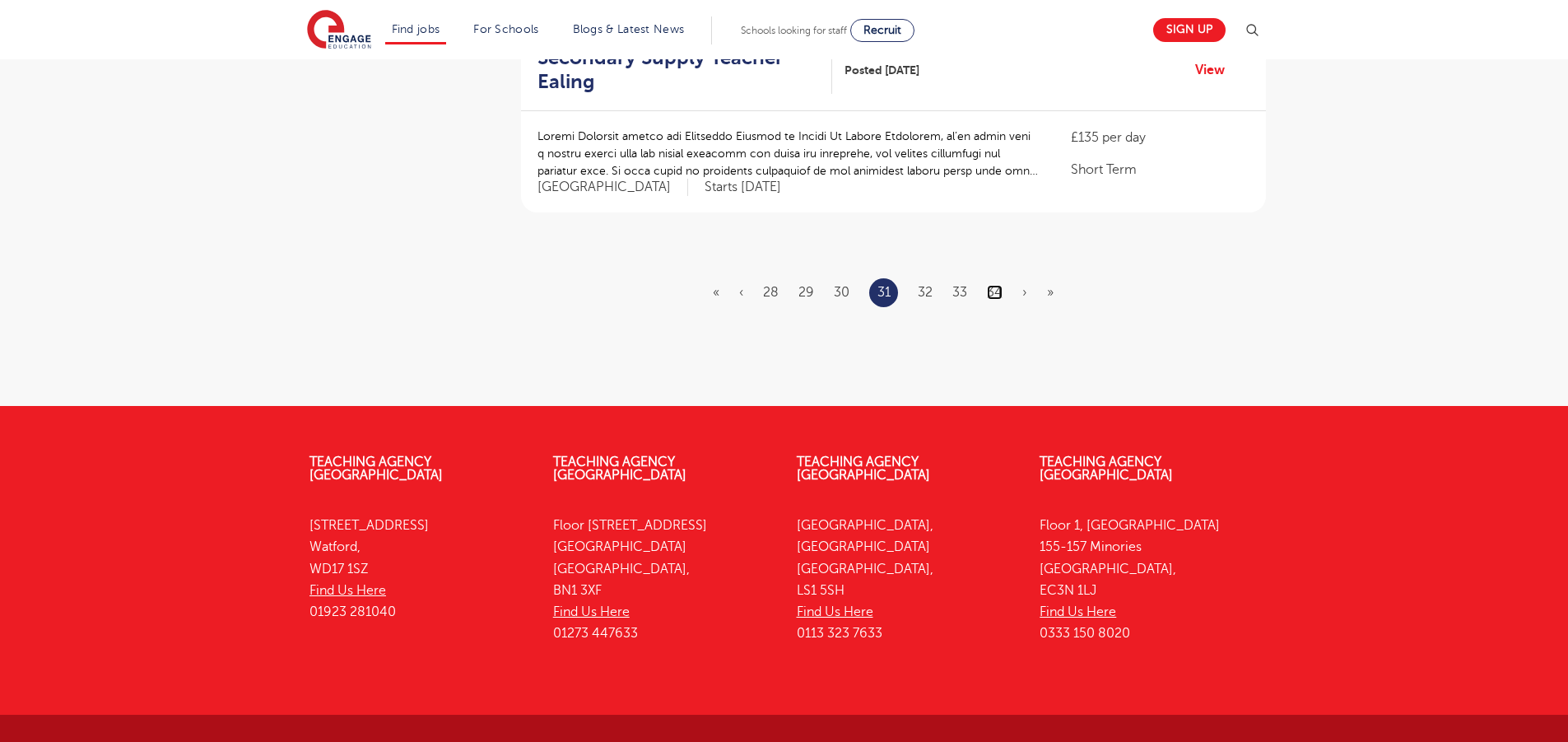
click at [996, 285] on link "34" at bounding box center [994, 292] width 16 height 15
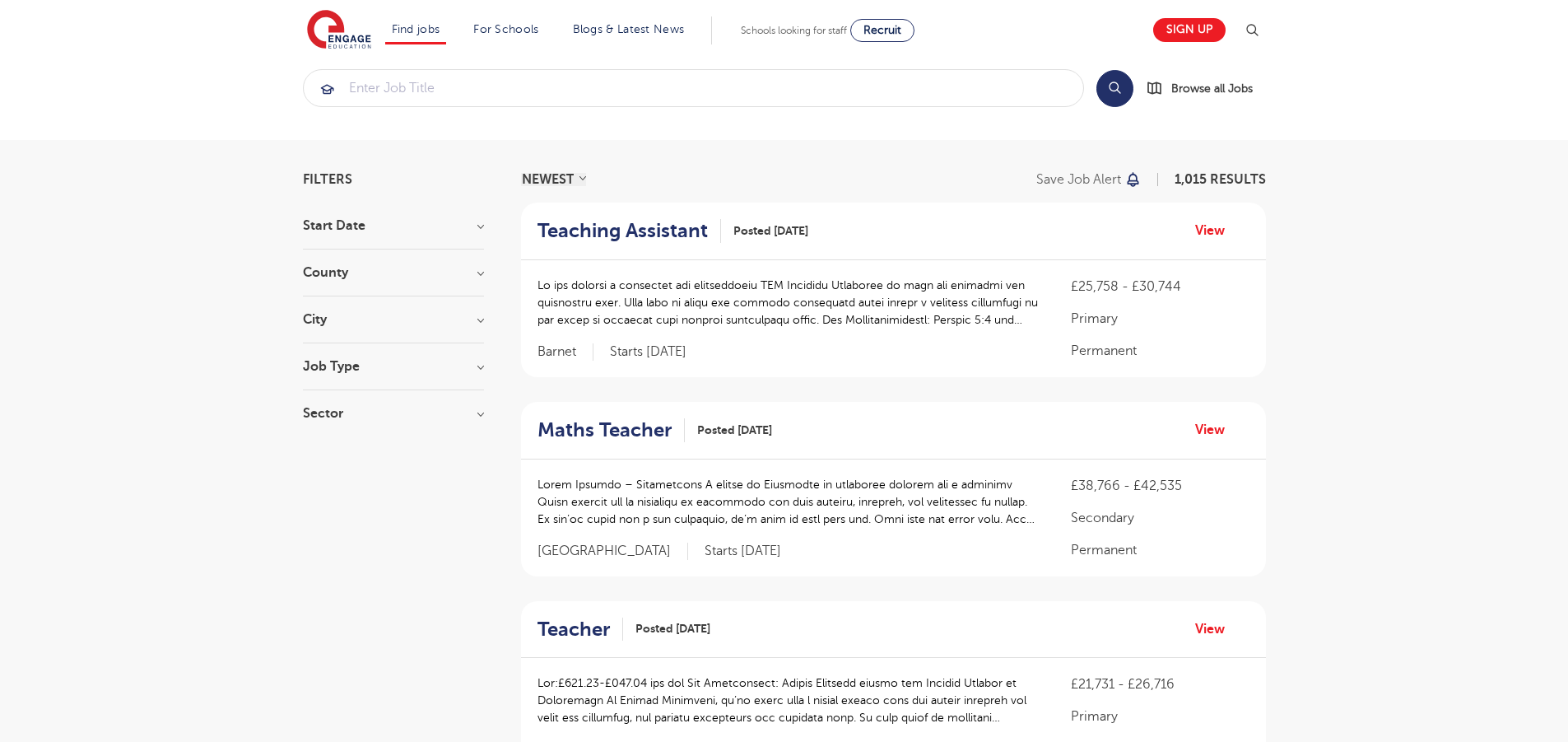
scroll to position [2145, 0]
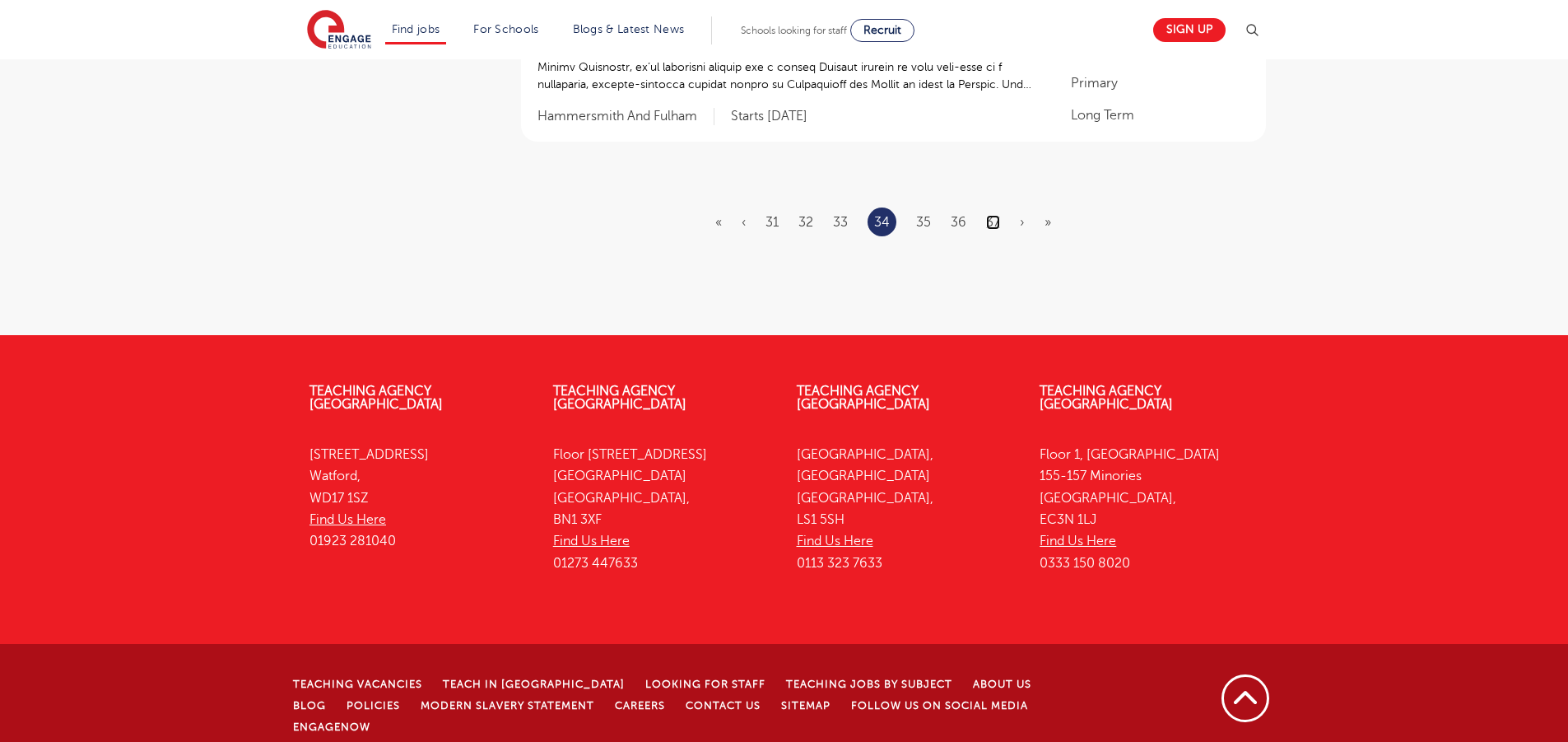
click at [994, 216] on link "37" at bounding box center [993, 222] width 14 height 15
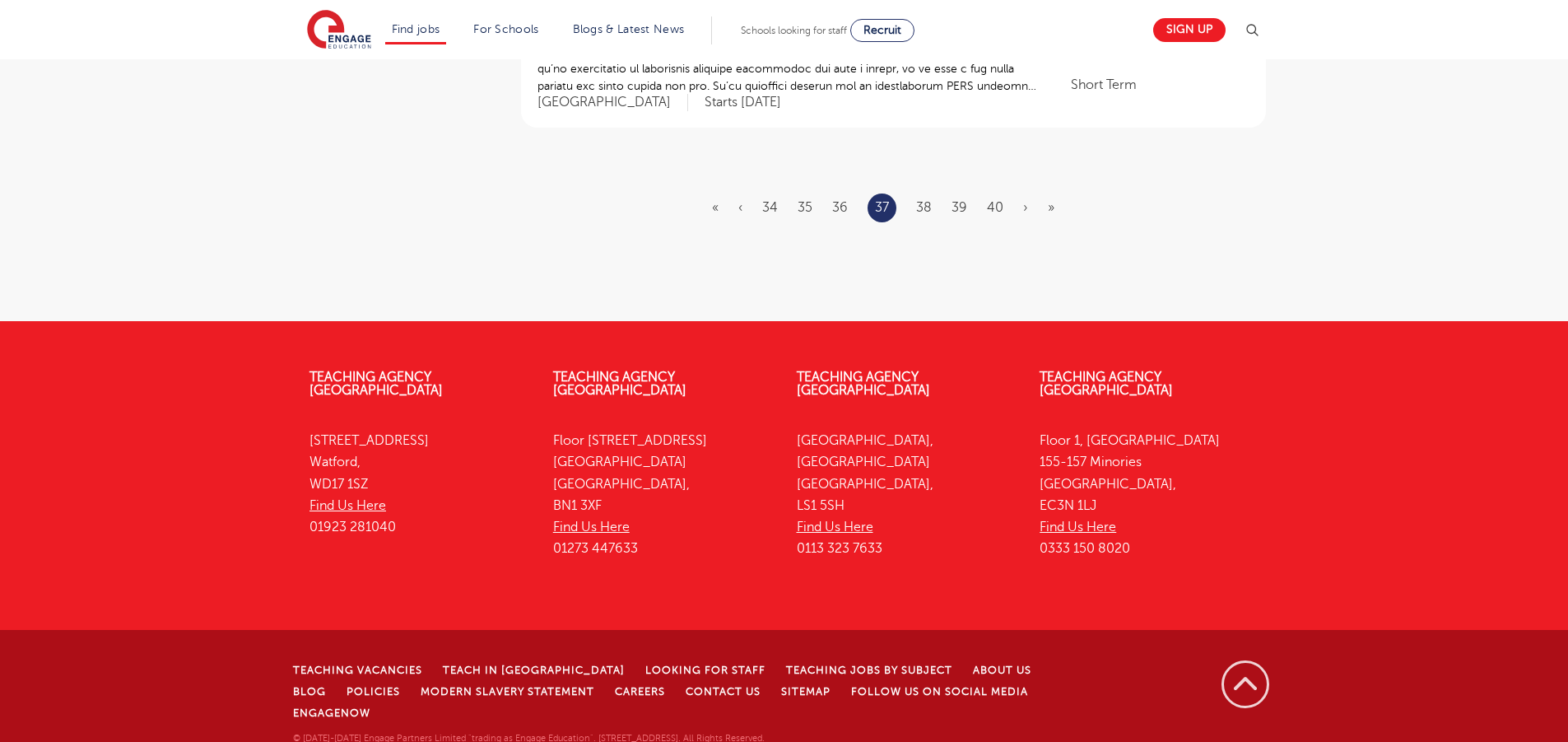
scroll to position [0, 0]
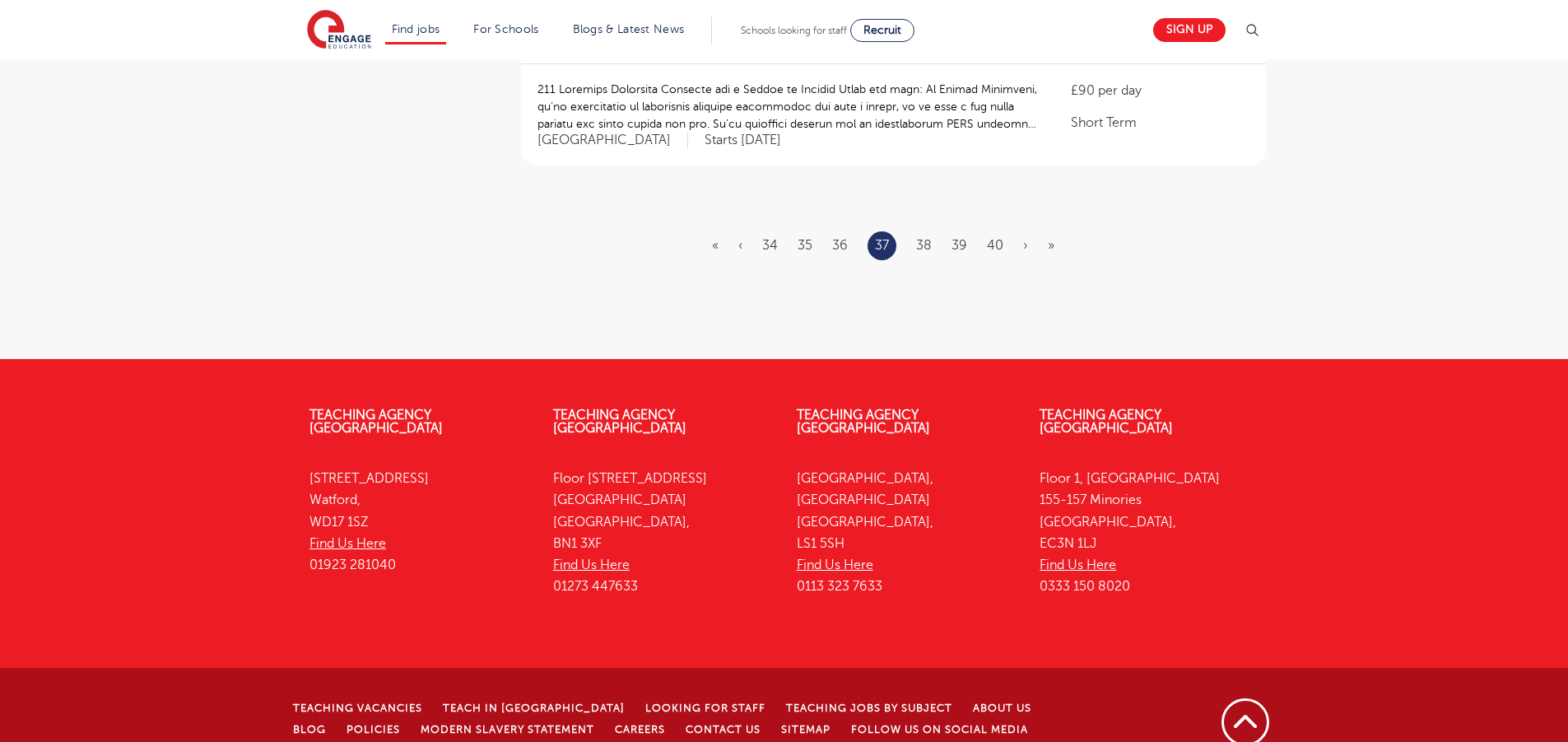
click at [984, 231] on ul "« ‹ 34 35 36 37 38 39 40 › »" at bounding box center [894, 245] width 363 height 29
click at [1001, 238] on link "40" at bounding box center [995, 245] width 17 height 15
